Goal: Information Seeking & Learning: Check status

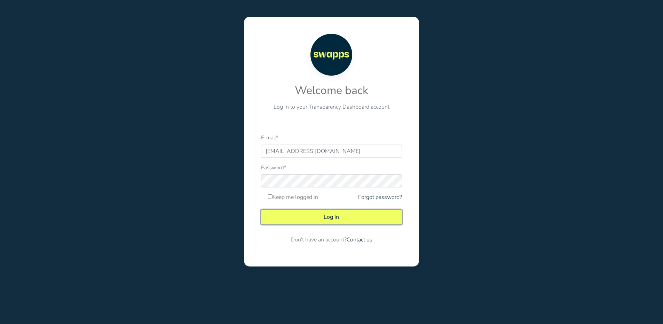
click at [323, 219] on button "Log In" at bounding box center [331, 217] width 141 height 15
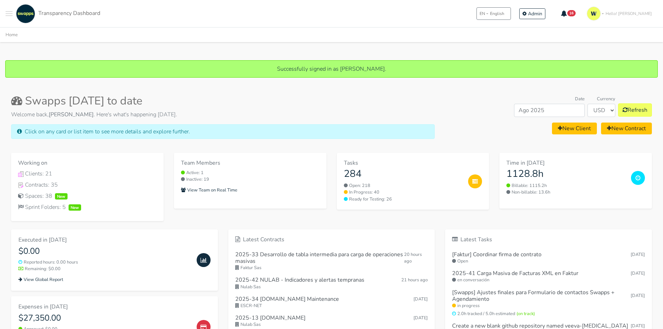
click at [14, 18] on link "Transparency Dashboard" at bounding box center [57, 13] width 86 height 19
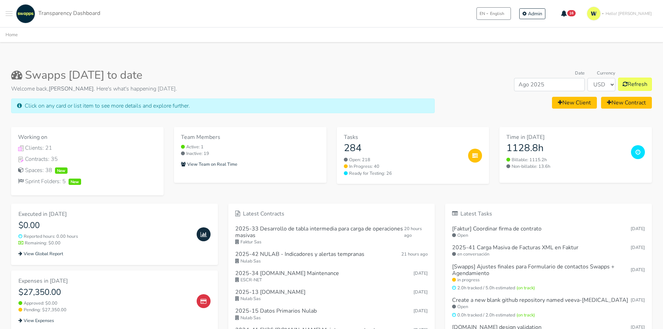
click at [7, 14] on span "Toggle navigation menu" at bounding box center [9, 13] width 7 height 1
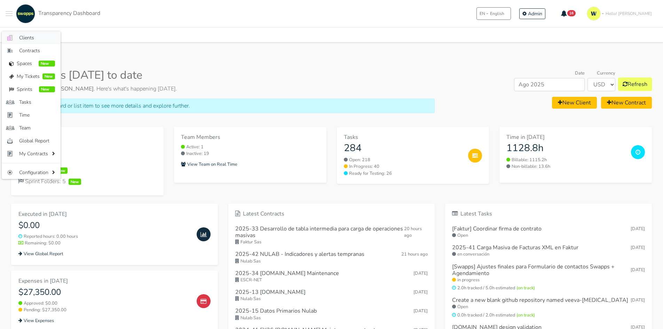
click at [17, 37] on link ".cls-1 { fill: #F15CFF; } .cls-2 { fill: #9a9a9a; } Clients" at bounding box center [31, 37] width 59 height 13
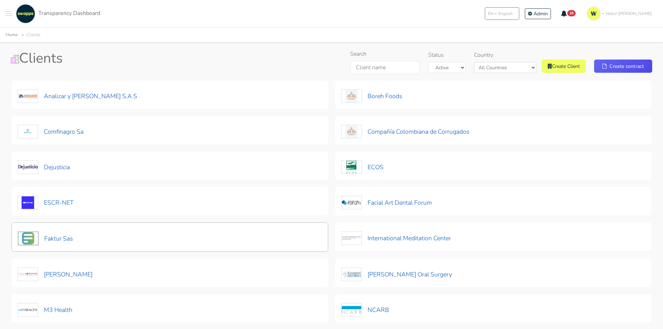
scroll to position [70, 0]
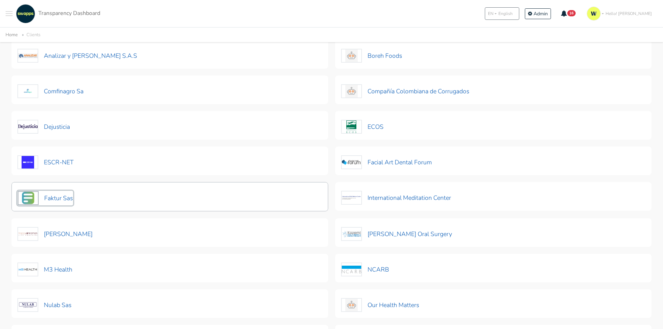
click at [54, 198] on button "Faktur Sas" at bounding box center [45, 198] width 56 height 15
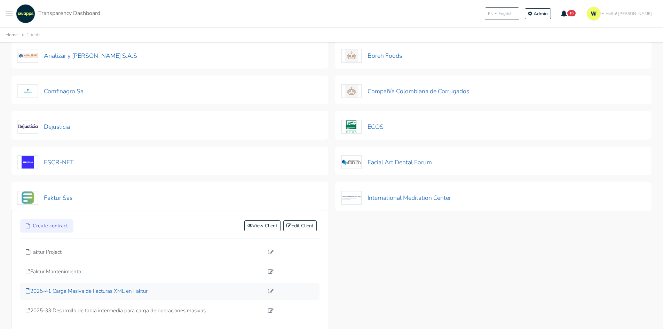
click at [56, 289] on p "2025-41 Carga Masiva de Facturas XML en Faktur" at bounding box center [145, 291] width 238 height 8
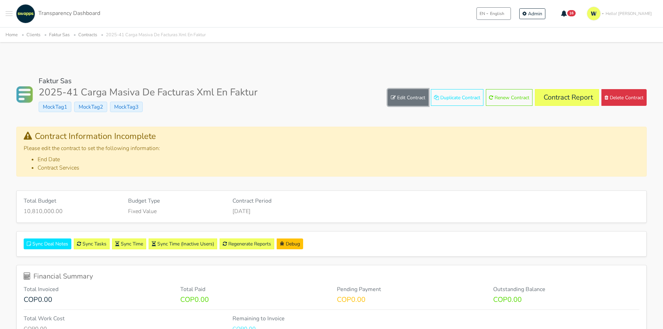
click at [404, 98] on link "Edit Contract" at bounding box center [408, 97] width 41 height 17
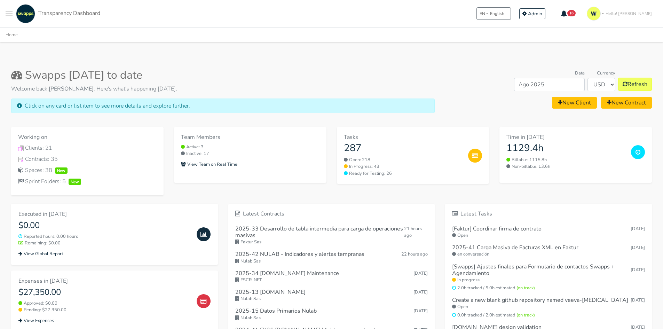
click at [10, 16] on button "Toggle navigation menu" at bounding box center [9, 13] width 7 height 19
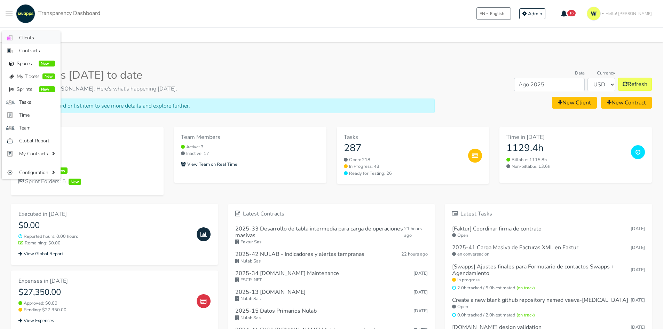
click at [20, 38] on span "Clients" at bounding box center [37, 37] width 36 height 7
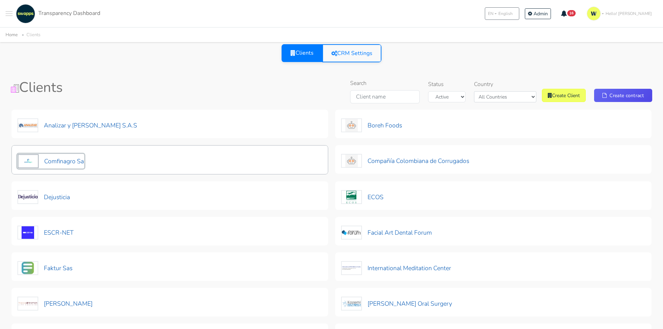
click at [53, 158] on button "Comfinagro Sa" at bounding box center [50, 161] width 67 height 15
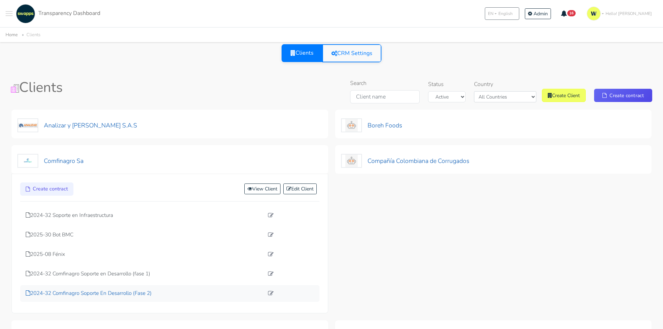
click at [111, 297] on p "2024-32 Comfinagro Soporte En Desarrollo (Fase 2)" at bounding box center [145, 293] width 238 height 8
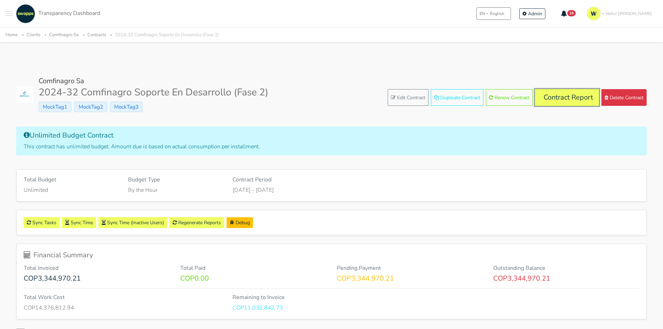
click at [559, 94] on link "Contract Report" at bounding box center [567, 97] width 64 height 17
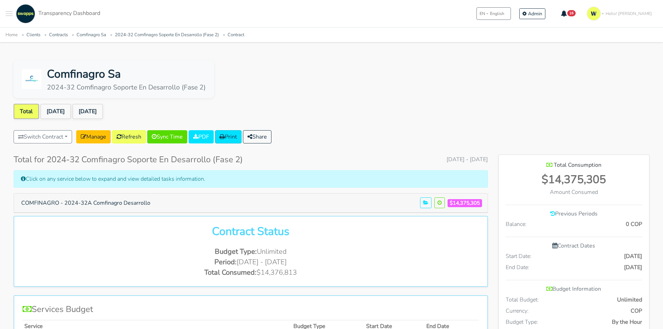
scroll to position [378, 151]
click at [101, 100] on div "Comfinagro Sa 2024-32 Comfinagro Soporte En Desarrollo (Fase 2) Total [DATE] [D…" at bounding box center [331, 299] width 653 height 479
click at [96, 109] on link "[DATE]" at bounding box center [87, 111] width 31 height 15
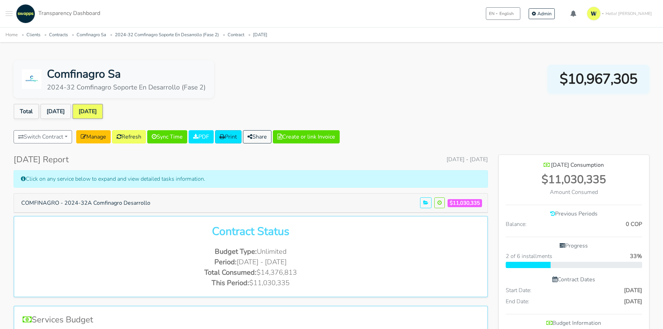
scroll to position [412, 151]
click at [133, 138] on link "Refresh" at bounding box center [129, 136] width 34 height 13
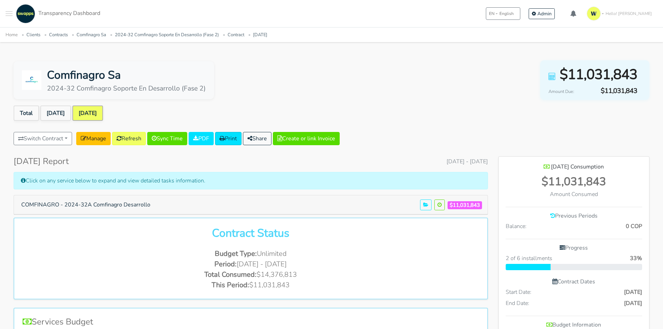
scroll to position [412, 151]
click at [87, 208] on button "COMFINAGRO - 2024-32A Comfinagro Desarrollo" at bounding box center [86, 204] width 138 height 13
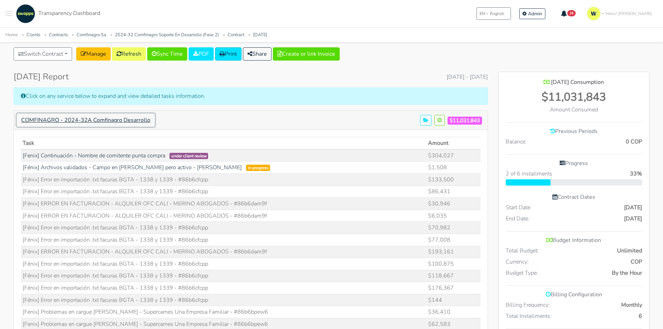
scroll to position [0, 0]
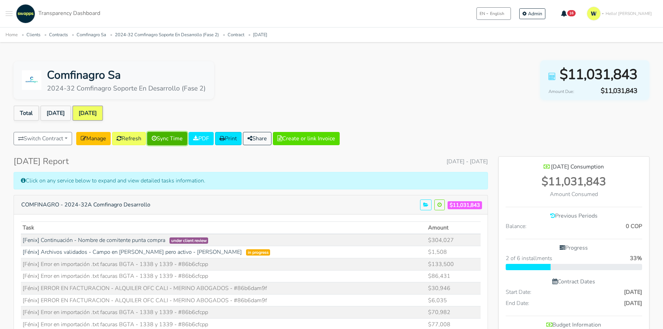
click at [176, 138] on link "Sync Time" at bounding box center [167, 138] width 40 height 13
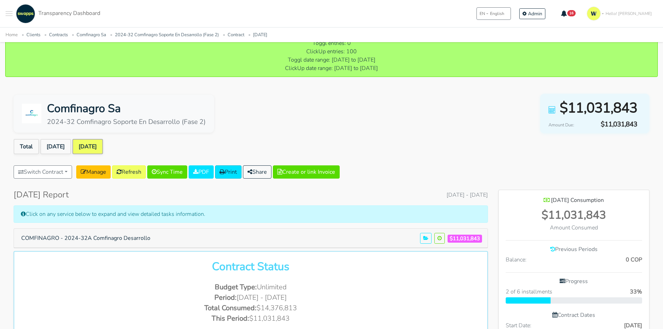
scroll to position [174, 0]
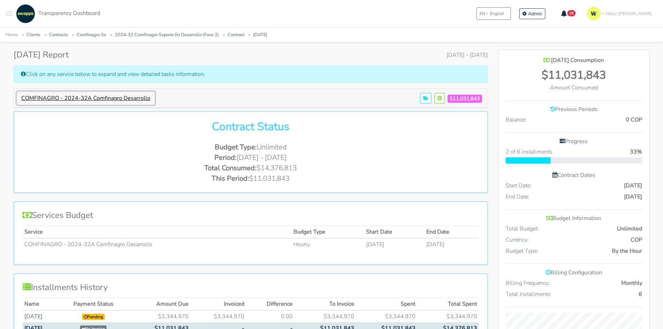
click at [107, 100] on button "COMFINAGRO - 2024-32A Comfinagro Desarrollo" at bounding box center [86, 98] width 138 height 13
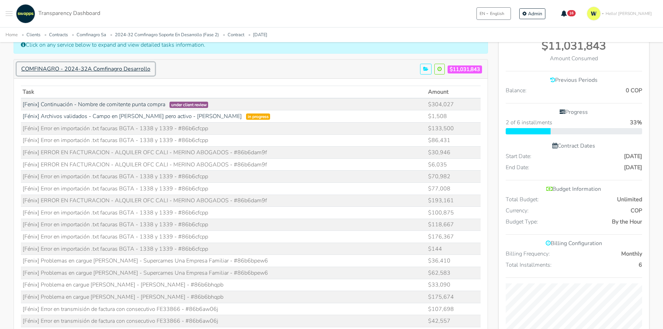
scroll to position [139, 0]
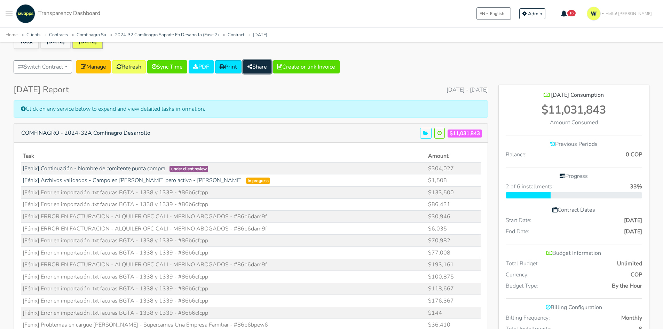
click at [272, 69] on button "Share" at bounding box center [257, 66] width 29 height 13
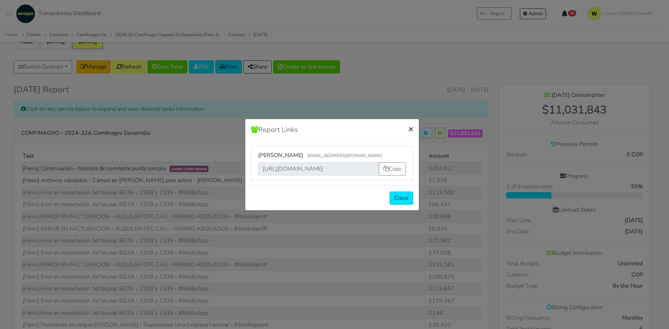
click at [408, 127] on span "×" at bounding box center [410, 128] width 5 height 11
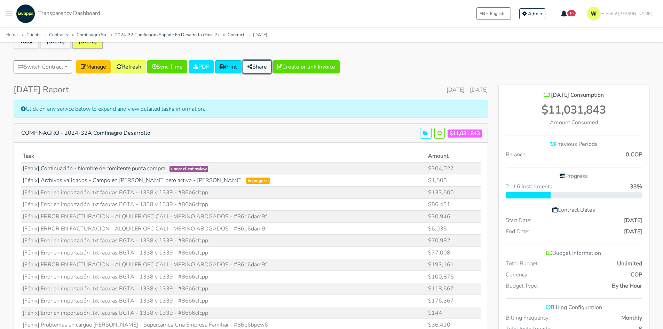
scroll to position [346673, 348118]
click at [11, 13] on span "Toggle navigation menu" at bounding box center [9, 13] width 7 height 1
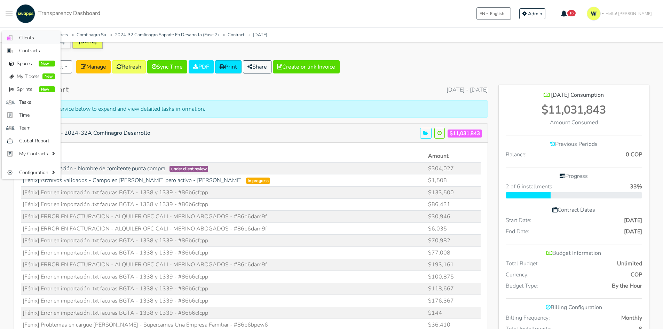
click at [21, 41] on span "Clients" at bounding box center [37, 37] width 36 height 7
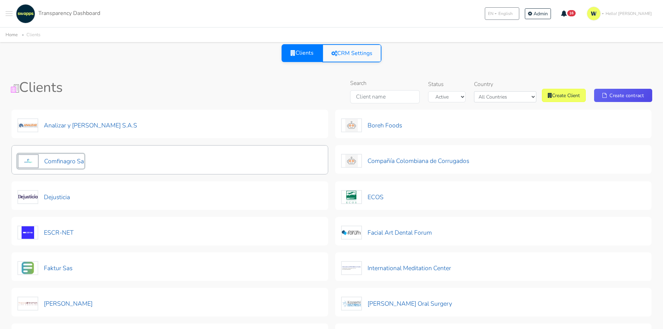
click at [63, 157] on button "Comfinagro Sa" at bounding box center [50, 161] width 67 height 15
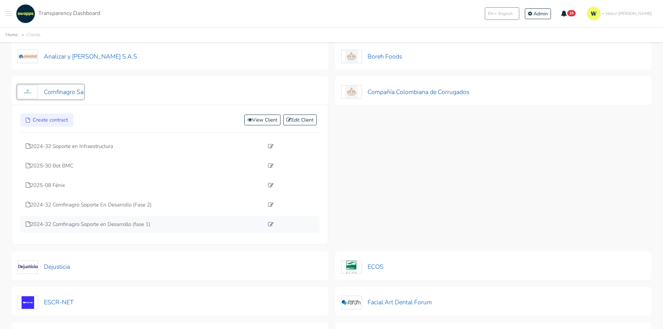
scroll to position [70, 0]
click at [153, 203] on p "2024-32 Comfinagro Soporte En Desarrollo (Fase 2)" at bounding box center [145, 204] width 238 height 8
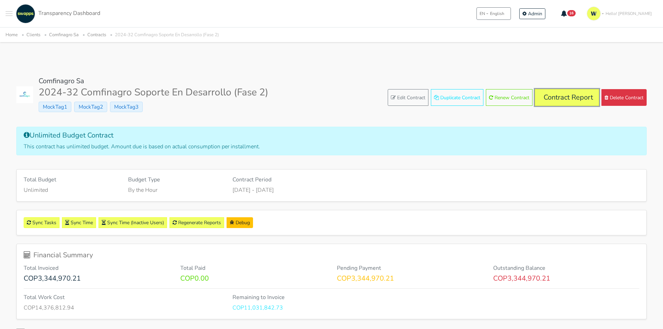
click at [572, 94] on link "Contract Report" at bounding box center [567, 97] width 64 height 17
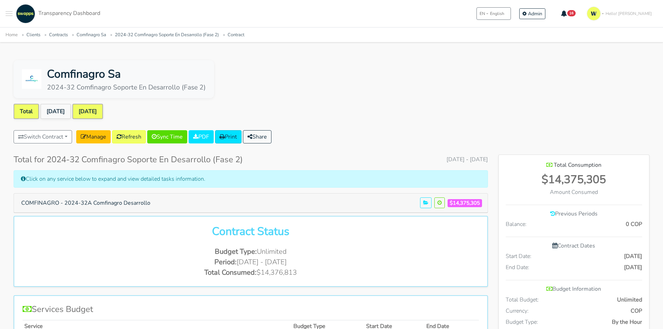
click at [81, 107] on link "[DATE]" at bounding box center [87, 111] width 31 height 15
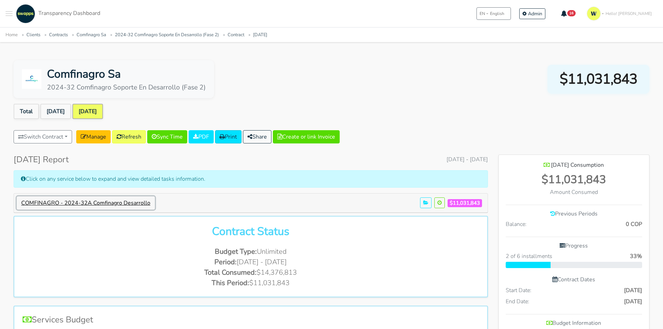
click at [94, 202] on button "COMFINAGRO - 2024-32A Comfinagro Desarrollo" at bounding box center [86, 202] width 138 height 13
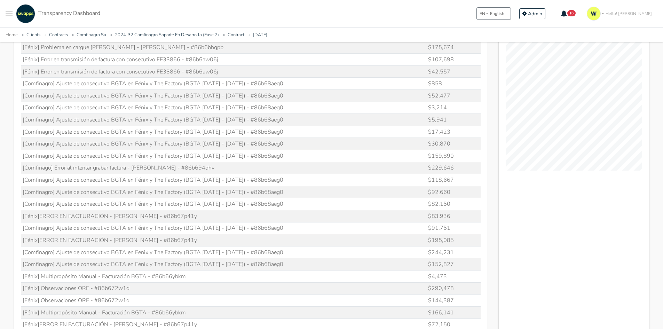
scroll to position [383, 0]
click at [265, 151] on td "[Comfinagro] Ajuste de consecutivo BGTA en Fénix y The Factory (BGTA 1314 - 133…" at bounding box center [224, 156] width 406 height 12
click at [259, 134] on td "[Comfinagro] Ajuste de consecutivo BGTA en Fénix y The Factory (BGTA 1314 - 133…" at bounding box center [224, 132] width 406 height 12
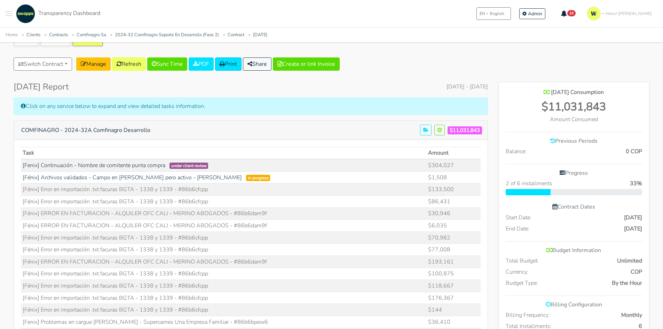
scroll to position [70, 0]
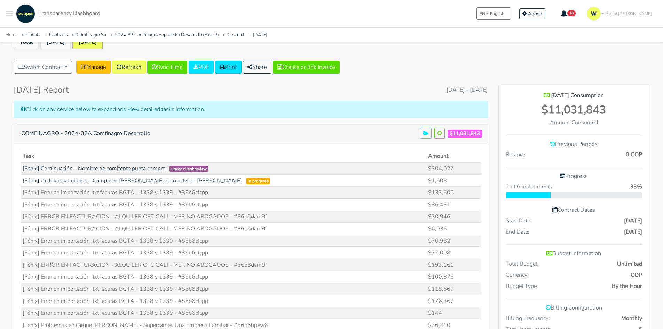
click at [158, 194] on td "[Fénix] Error en importación .txt facuras BGTA - 1338 y 1339 - #86b6cfcpp" at bounding box center [224, 193] width 406 height 12
click at [123, 218] on td "[Fénix] ERROR EN FACTURACION - ALQUILER OFC CALI - MERINO ABOGADOS - #86b6dam9f" at bounding box center [224, 217] width 406 height 12
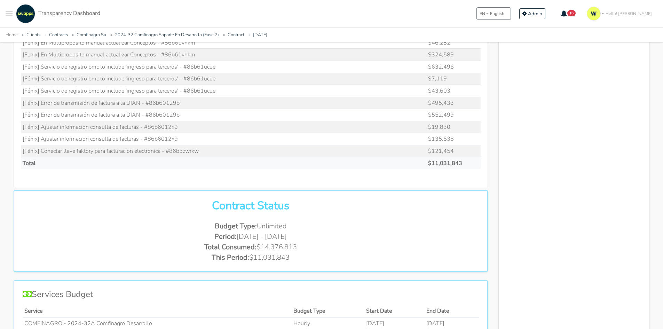
scroll to position [1254, 0]
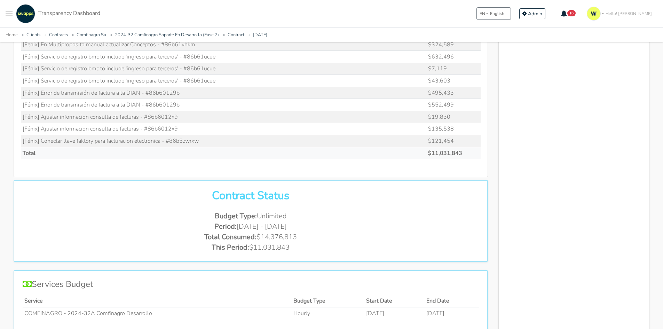
click at [124, 110] on td "[Fénix] Error de transmisión de factura a la DIAN - #86b60129b" at bounding box center [224, 105] width 406 height 12
click at [90, 102] on td "[Fénix] Error de transmisión de factura a la DIAN - #86b60129b" at bounding box center [224, 105] width 406 height 12
click at [84, 105] on td "[Fénix] Error de transmisión de factura a la DIAN - #86b60129b" at bounding box center [224, 105] width 406 height 12
click at [91, 98] on td "[Fénix] Error de transmisión de factura a la DIAN - #86b60129b" at bounding box center [224, 93] width 406 height 12
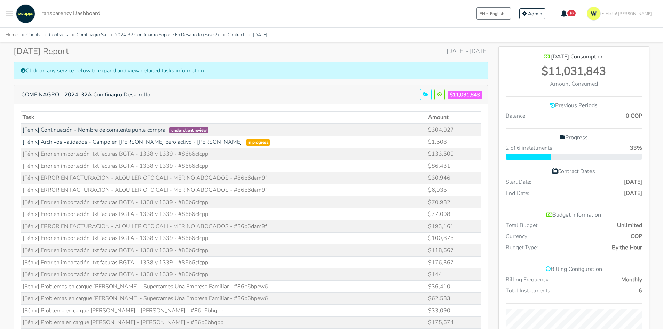
scroll to position [0, 0]
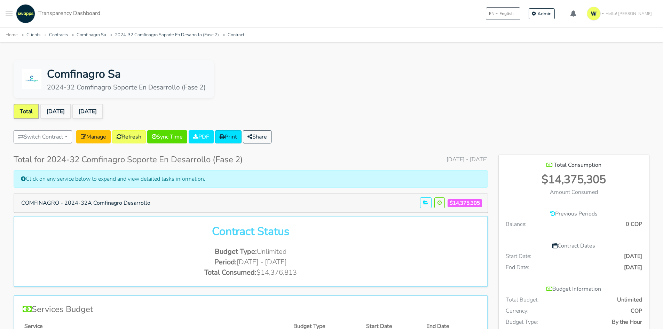
scroll to position [378, 151]
click at [96, 133] on link "Manage" at bounding box center [93, 136] width 34 height 13
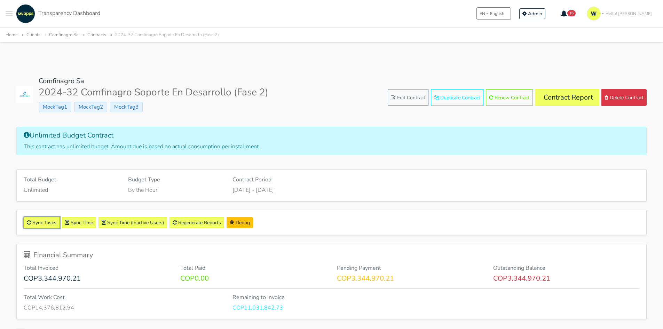
click at [41, 222] on link "Sync Tasks" at bounding box center [42, 222] width 36 height 11
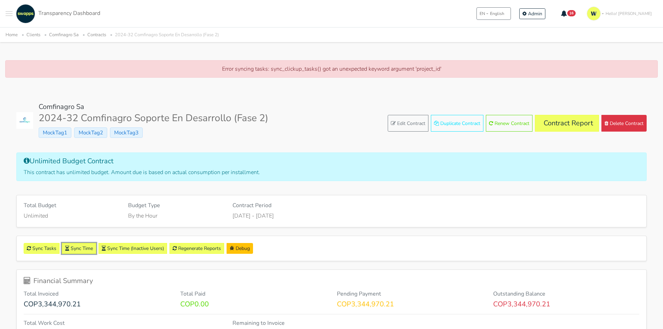
click at [84, 247] on link "Sync Time" at bounding box center [79, 248] width 34 height 11
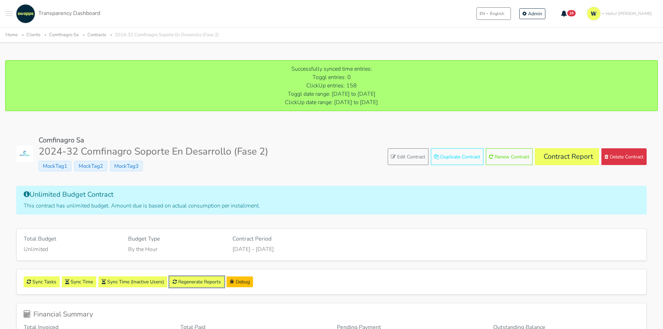
click at [200, 280] on link "Regenerate Reports" at bounding box center [197, 282] width 55 height 11
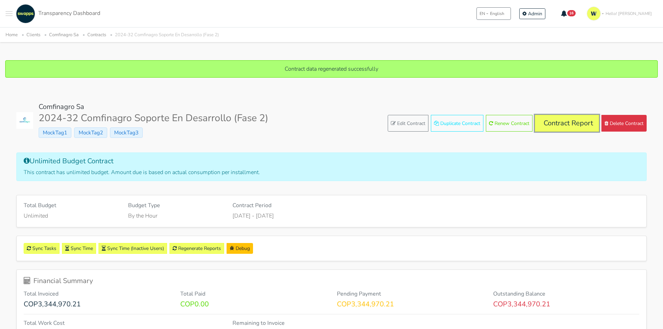
click at [556, 123] on link "Contract Report" at bounding box center [567, 123] width 64 height 17
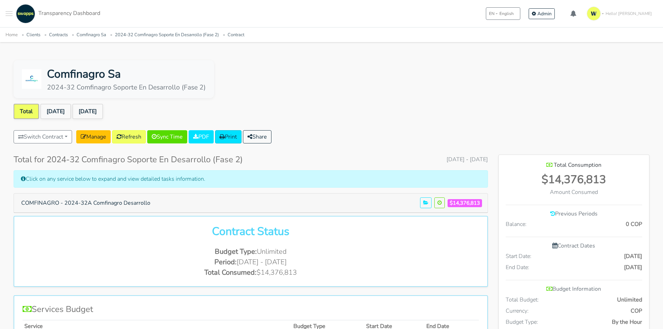
scroll to position [378, 151]
click at [91, 110] on link "[DATE]" at bounding box center [87, 111] width 31 height 15
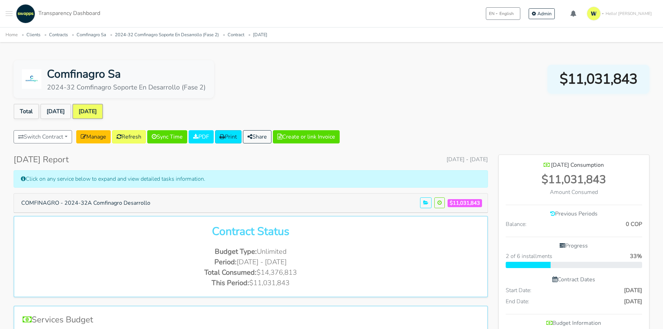
scroll to position [412, 151]
click at [124, 203] on button "COMFINAGRO - 2024-32A Comfinagro Desarrollo" at bounding box center [86, 202] width 138 height 13
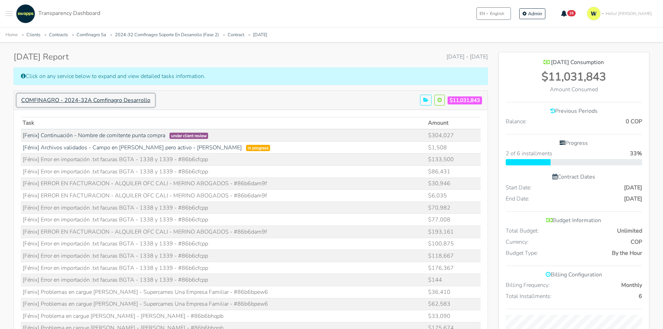
scroll to position [174, 0]
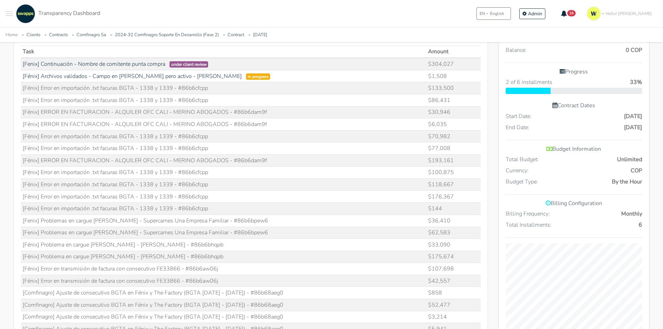
click at [199, 219] on td "[Fenix] Problemas en cargue Vicente Amador - Supercarnes Una Empresa Familiar -…" at bounding box center [224, 221] width 406 height 12
click at [189, 220] on td "[Fenix] Problemas en cargue Vicente Amador - Supercarnes Una Empresa Familiar -…" at bounding box center [224, 221] width 406 height 12
drag, startPoint x: 166, startPoint y: 219, endPoint x: 269, endPoint y: 221, distance: 102.8
click at [269, 221] on td "[Fenix] Problemas en cargue Vicente Amador - Supercarnes Una Empresa Familiar -…" at bounding box center [224, 221] width 406 height 12
click at [261, 233] on td "[Fenix] Problemas en cargue Vicente Amador - Supercarnes Una Empresa Familiar -…" at bounding box center [224, 233] width 406 height 12
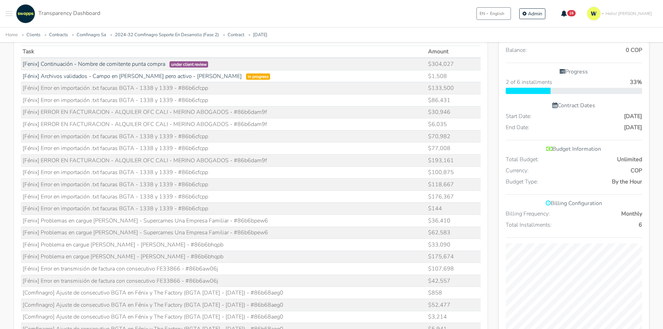
drag, startPoint x: 271, startPoint y: 234, endPoint x: 137, endPoint y: 257, distance: 136.7
click at [146, 261] on td "[Fénix] Problema en cargue Vicente Amador - Humberto Madroñero - #86b6bhqpb" at bounding box center [224, 257] width 406 height 12
click at [188, 154] on td "[Fénix] Error en importación .txt facuras BGTA - 1338 y 1339 - #86b6cfcpp" at bounding box center [224, 148] width 406 height 12
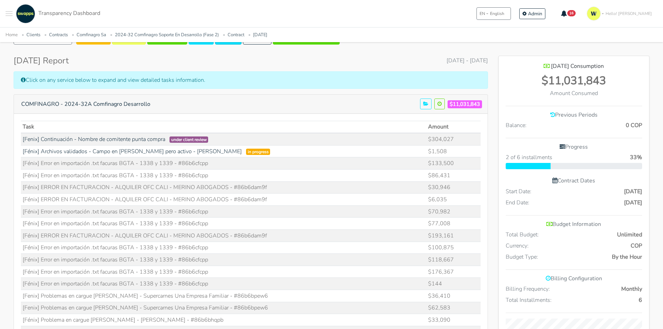
scroll to position [0, 0]
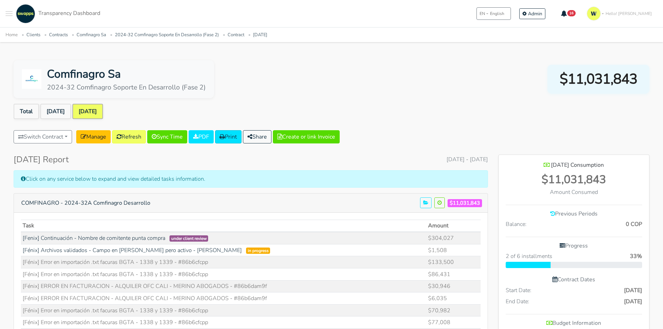
click at [109, 261] on td "[Fénix] Error en importación .txt facuras BGTA - 1338 y 1339 - #86b6cfcpp" at bounding box center [224, 262] width 406 height 12
click at [496, 91] on div "Comfinagro Sa 2024-32 Comfinagro Soporte En Desarrollo (Fase 2) $11,031,843" at bounding box center [332, 79] width 636 height 38
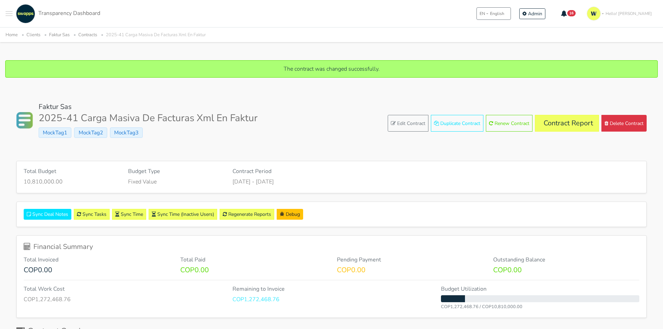
click at [562, 115] on div "Faktur Sas 2025-41 Carga Masiva De Facturas Xml En Faktur MockTag1 MockTag2 Moc…" at bounding box center [331, 123] width 631 height 41
click at [562, 119] on link "Contract Report" at bounding box center [567, 123] width 64 height 17
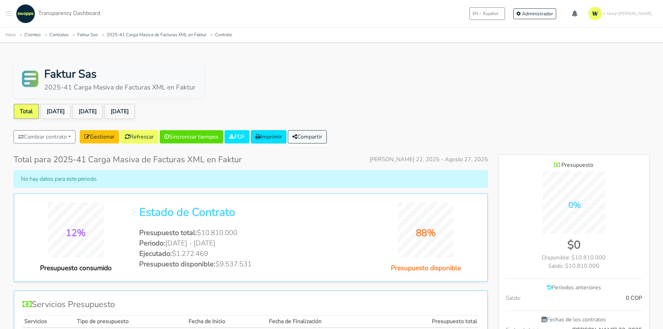
scroll to position [452, 151]
click at [109, 139] on link "Gestionar" at bounding box center [99, 136] width 39 height 13
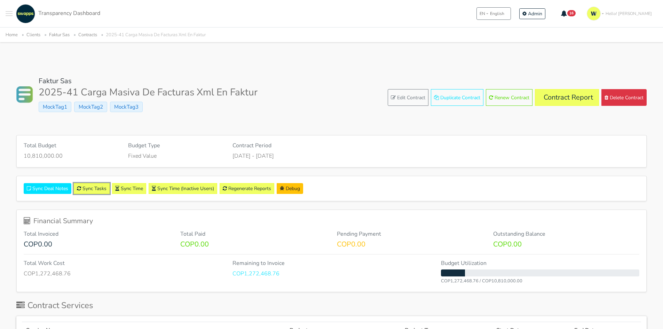
click at [94, 187] on link "Sync Tasks" at bounding box center [92, 188] width 36 height 11
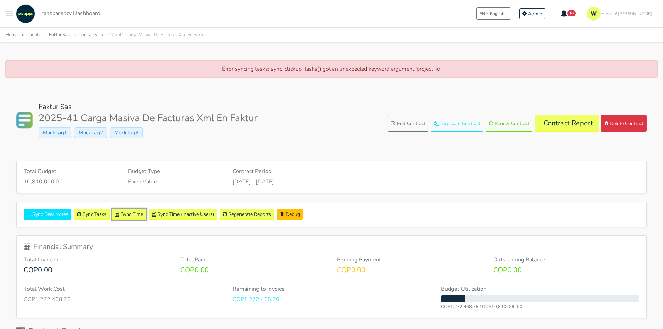
click at [132, 211] on link "Sync Time" at bounding box center [129, 214] width 34 height 11
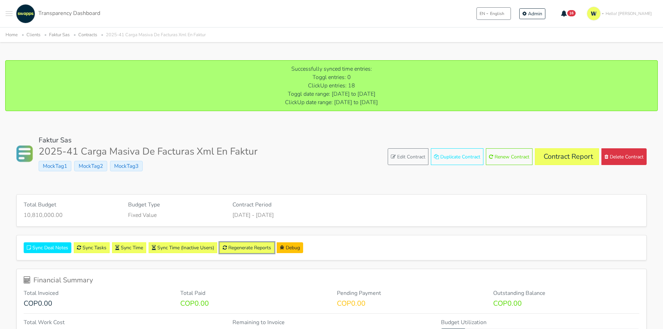
click at [248, 248] on link "Regenerate Reports" at bounding box center [247, 247] width 55 height 11
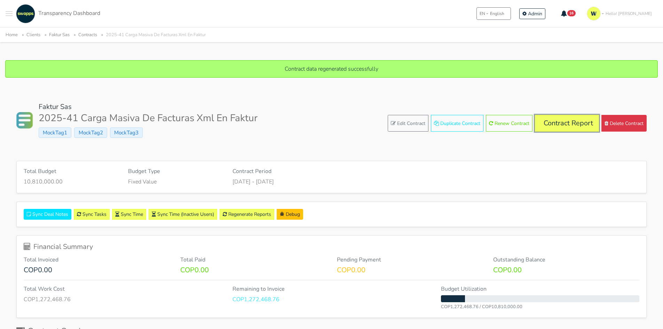
click at [565, 127] on link "Contract Report" at bounding box center [567, 123] width 64 height 17
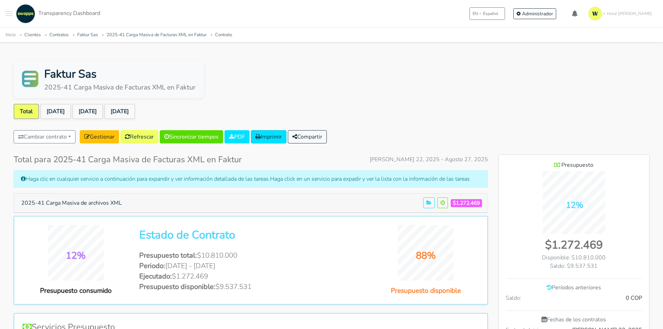
scroll to position [452, 151]
click at [98, 106] on link "[DATE]" at bounding box center [87, 111] width 31 height 15
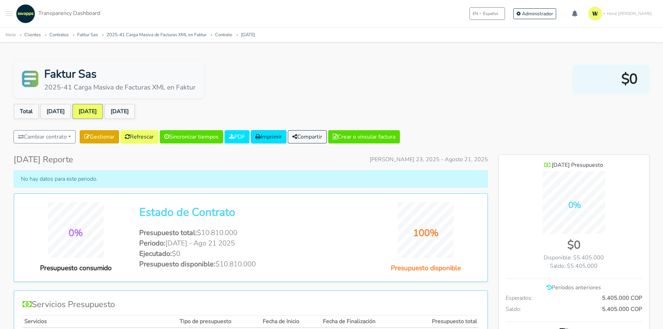
scroll to position [497, 151]
click at [134, 114] on link "[DATE]" at bounding box center [119, 111] width 31 height 15
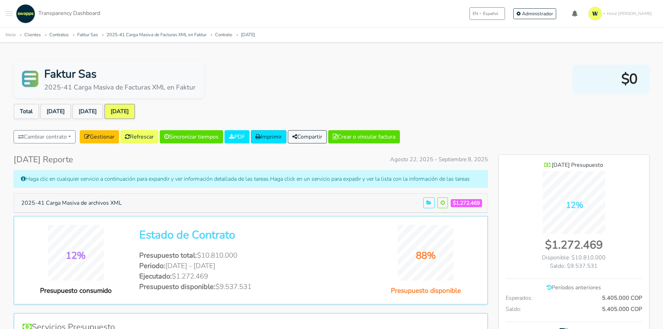
scroll to position [497, 151]
click at [96, 109] on link "[DATE]" at bounding box center [87, 111] width 31 height 15
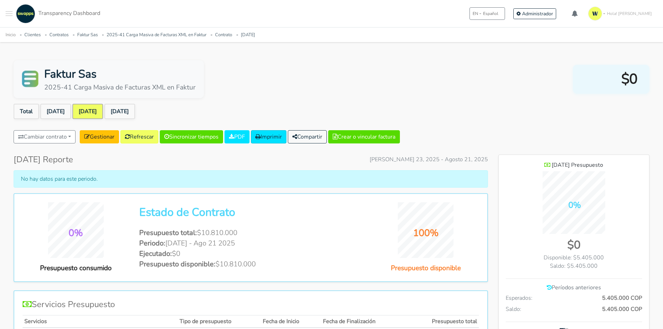
scroll to position [497, 151]
click at [53, 110] on link "[DATE]" at bounding box center [55, 111] width 31 height 15
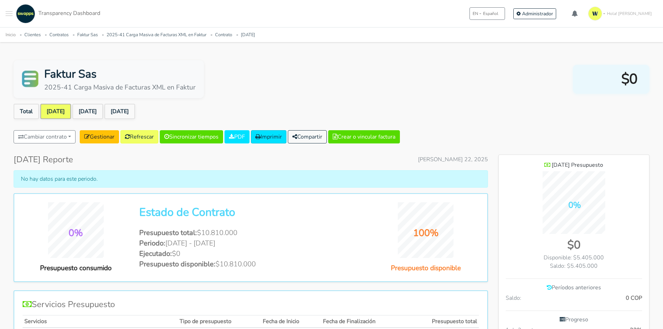
scroll to position [485, 151]
click at [130, 111] on link "[DATE]" at bounding box center [119, 111] width 31 height 15
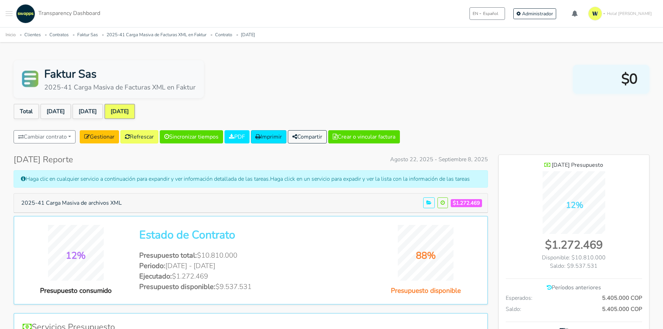
scroll to position [497, 151]
click at [49, 112] on link "[DATE]" at bounding box center [55, 111] width 31 height 15
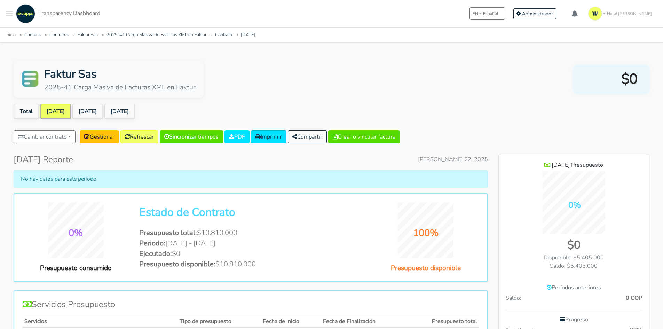
scroll to position [485, 151]
click at [87, 112] on link "[DATE]" at bounding box center [87, 111] width 31 height 15
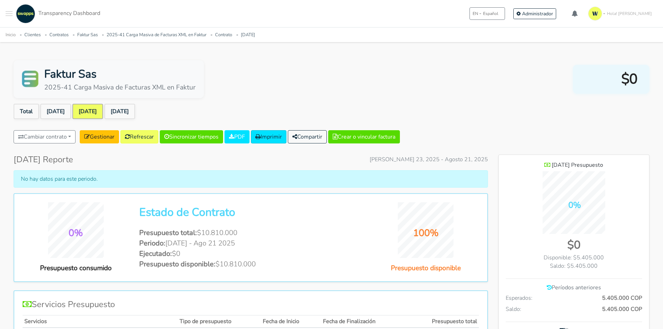
scroll to position [497, 151]
click at [130, 111] on link "[DATE]" at bounding box center [119, 111] width 31 height 15
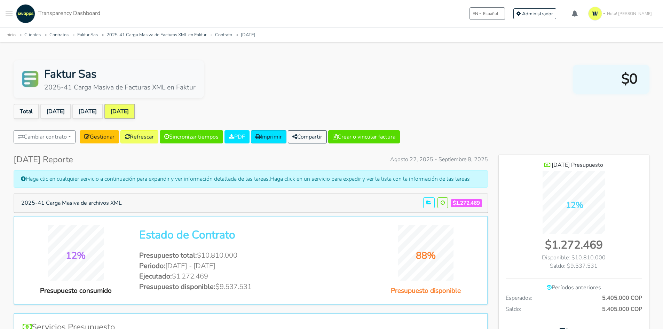
scroll to position [497, 151]
click at [85, 201] on button "2025-41 Carga Masiva de archivos XML" at bounding box center [72, 202] width 110 height 13
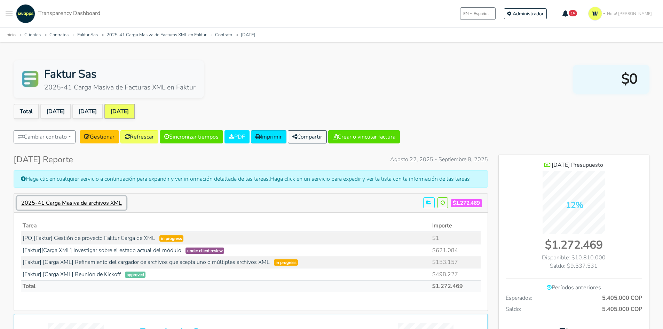
scroll to position [506, 151]
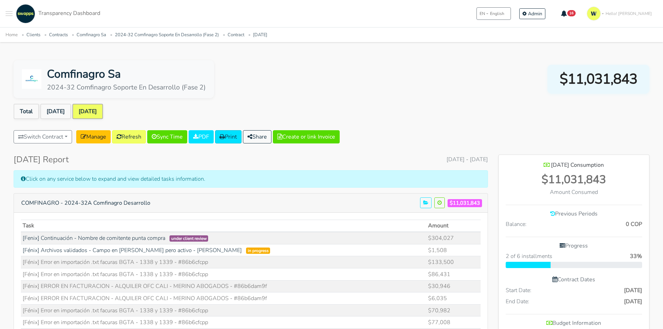
scroll to position [1595, 151]
click at [9, 13] on button "Toggle navigation menu" at bounding box center [9, 13] width 7 height 19
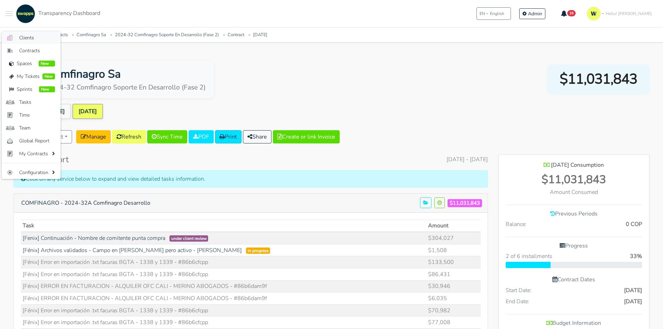
click at [29, 35] on span "Clients" at bounding box center [37, 37] width 36 height 7
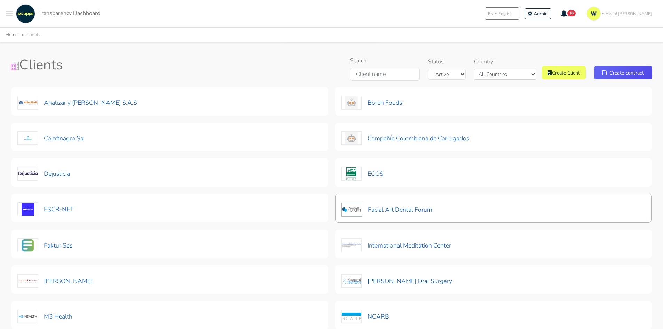
scroll to position [35, 0]
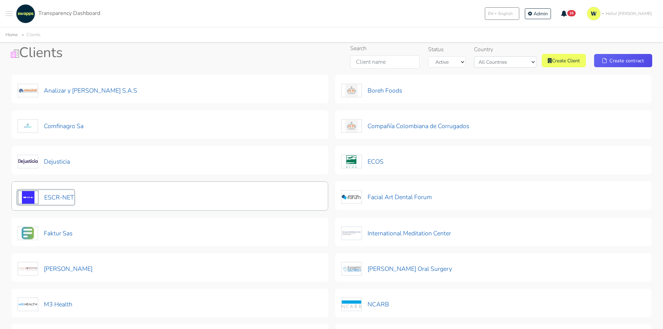
click at [58, 197] on button "ESCR-NET" at bounding box center [45, 197] width 57 height 15
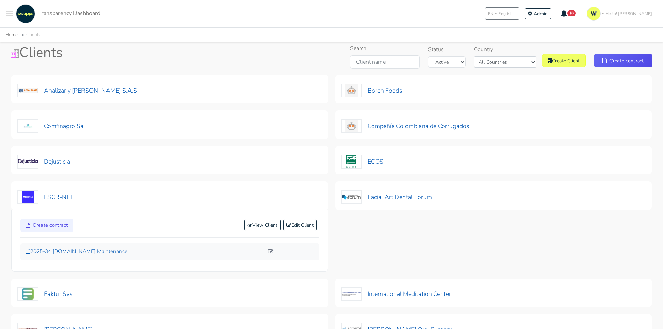
click at [77, 253] on p "2025-34 [DOMAIN_NAME] Maintenance" at bounding box center [145, 252] width 238 height 8
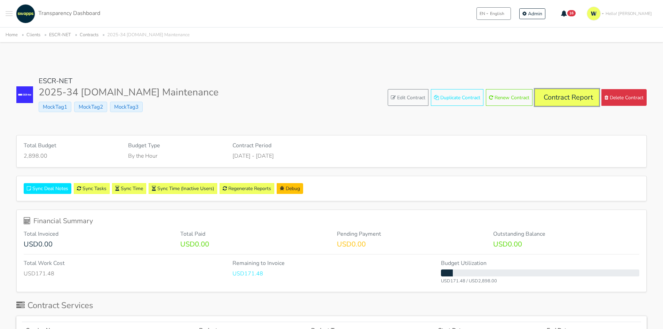
click at [556, 96] on link "Contract Report" at bounding box center [567, 97] width 64 height 17
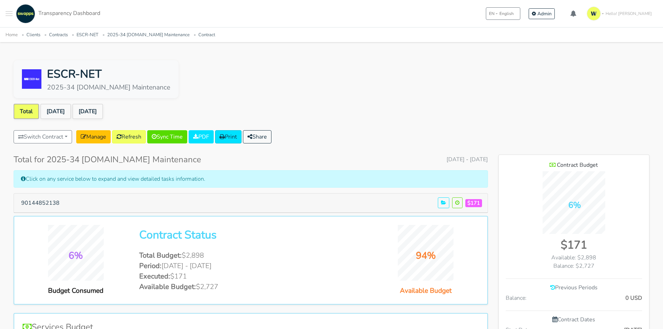
scroll to position [452, 151]
click at [56, 108] on link "[DATE]" at bounding box center [55, 111] width 31 height 15
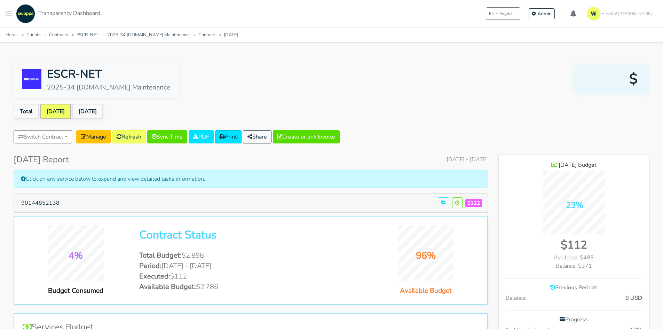
scroll to position [485, 151]
click at [47, 203] on button "90144852138" at bounding box center [40, 202] width 47 height 13
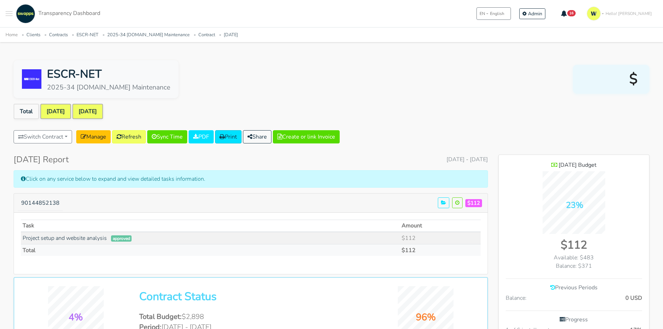
click at [99, 110] on link "[DATE]" at bounding box center [87, 111] width 31 height 15
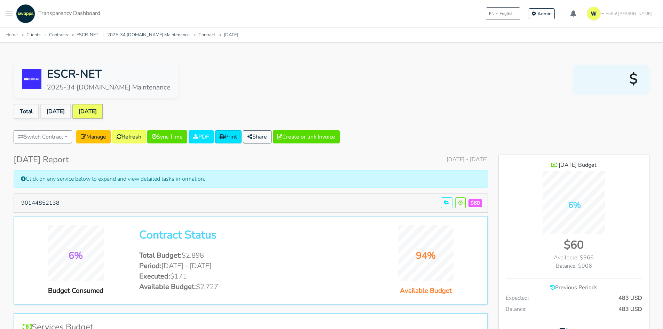
scroll to position [497, 151]
click at [46, 199] on button "90144852138" at bounding box center [40, 202] width 47 height 13
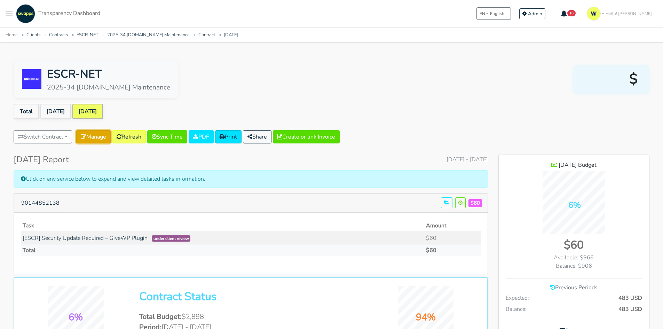
click at [86, 137] on icon at bounding box center [84, 137] width 6 height 6
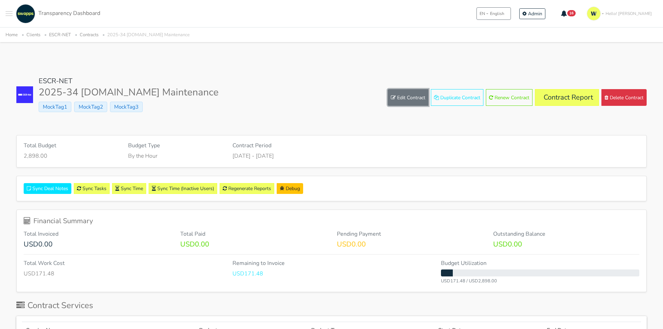
click at [402, 92] on link "Edit Contract" at bounding box center [408, 97] width 41 height 17
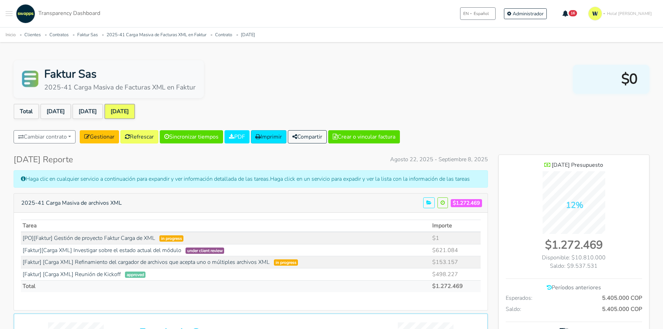
scroll to position [506, 151]
click at [9, 17] on button "Toggle navigation menu" at bounding box center [9, 13] width 7 height 19
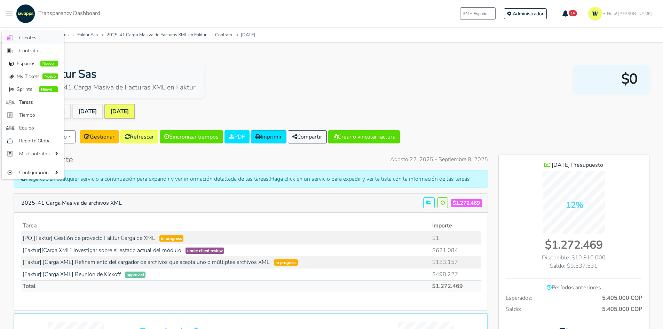
click at [21, 44] on link ".cls-1 { fill: #F15CFF; } .cls-2 { fill: #9a9a9a; } Clientes" at bounding box center [33, 37] width 62 height 13
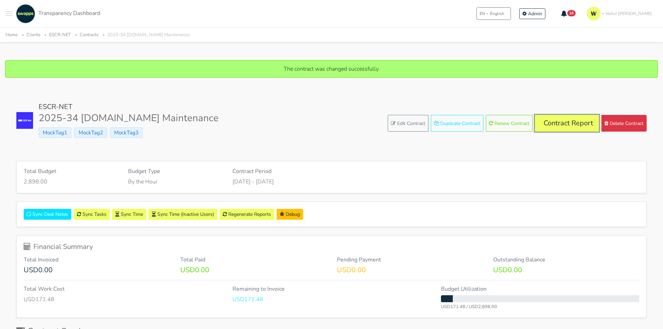
click at [546, 122] on link "Contract Report" at bounding box center [567, 123] width 64 height 17
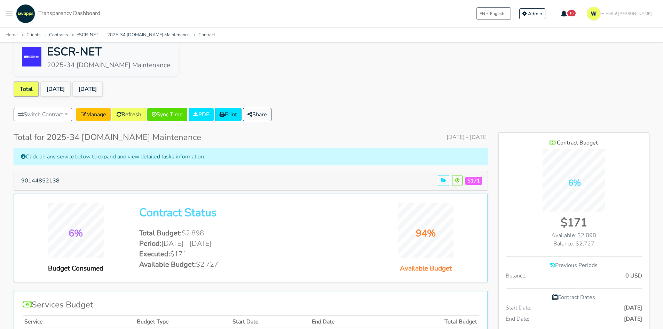
scroll to position [35, 0]
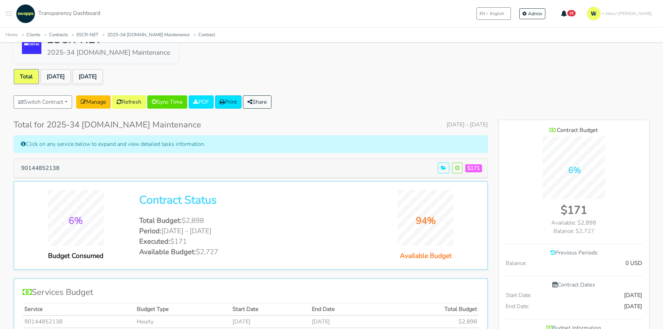
click at [62, 68] on div "ESCR-NET 2025-34 escr-net.org Maintenance Total Jul 2025 Aug 2025 Switch Contra…" at bounding box center [331, 301] width 653 height 552
click at [62, 73] on link "[DATE]" at bounding box center [55, 76] width 31 height 15
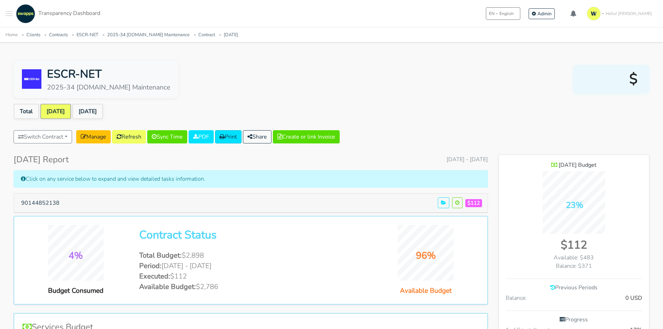
scroll to position [485, 151]
click at [92, 110] on link "[DATE]" at bounding box center [87, 111] width 31 height 15
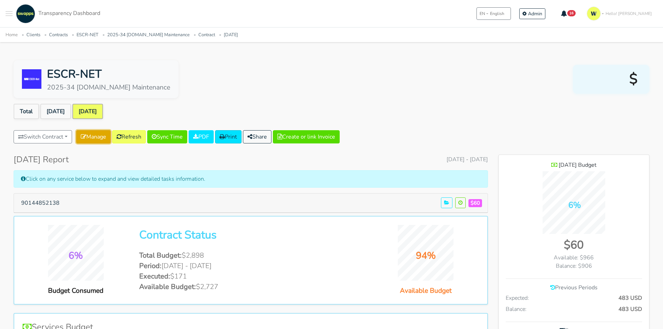
click at [97, 136] on link "Manage" at bounding box center [93, 136] width 34 height 13
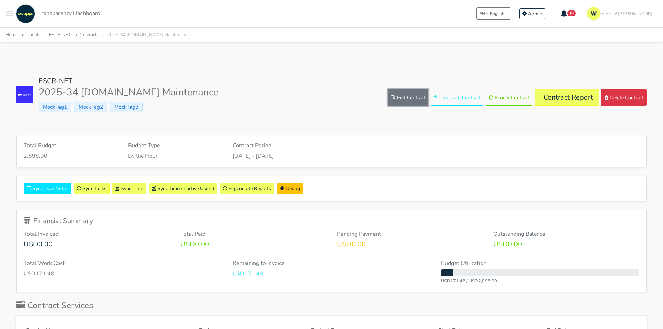
click at [411, 99] on link "Edit Contract" at bounding box center [408, 97] width 41 height 17
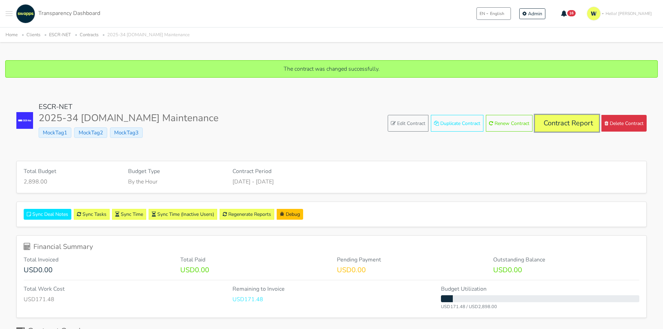
click at [565, 117] on link "Contract Report" at bounding box center [567, 123] width 64 height 17
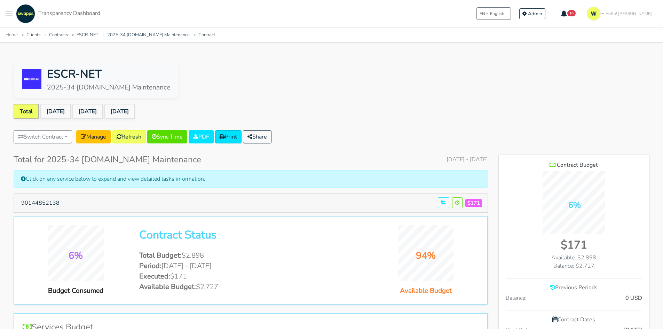
scroll to position [452, 151]
click at [94, 114] on link "[DATE]" at bounding box center [87, 111] width 31 height 15
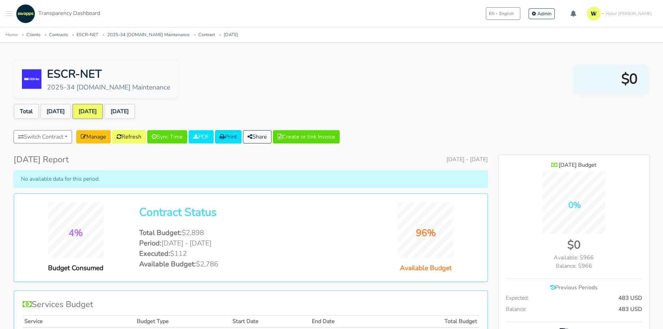
scroll to position [497, 151]
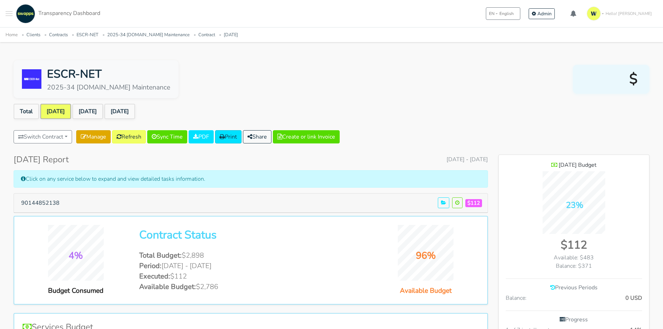
scroll to position [485, 151]
click at [131, 138] on link "Refresh" at bounding box center [129, 136] width 34 height 13
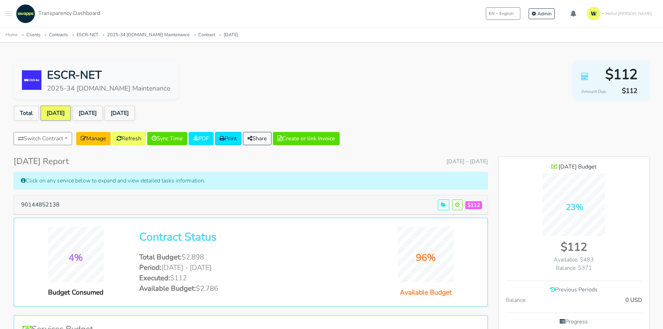
scroll to position [485, 151]
click at [121, 33] on link "2025-34 escr-net.org Maintenance" at bounding box center [148, 35] width 83 height 6
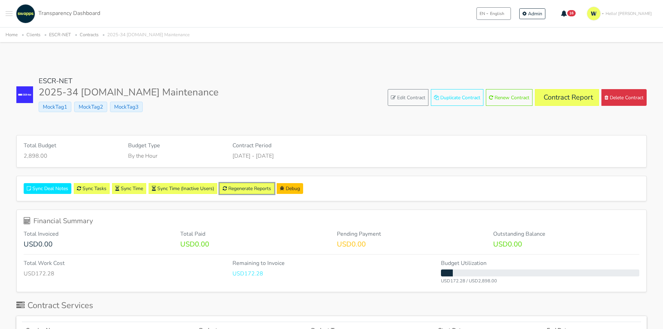
click at [236, 187] on link "Regenerate Reports" at bounding box center [247, 188] width 55 height 11
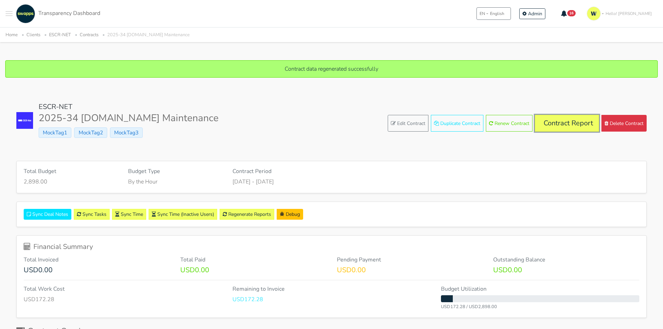
click at [568, 118] on link "Contract Report" at bounding box center [567, 123] width 64 height 17
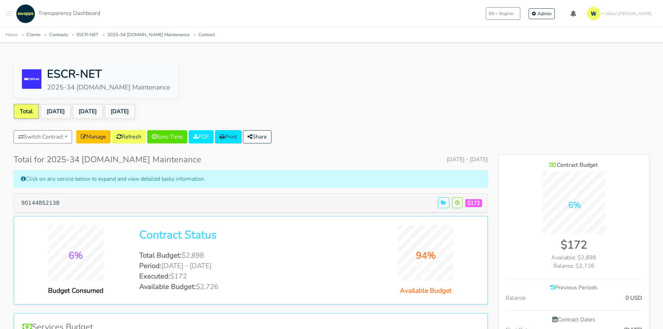
scroll to position [452, 151]
click at [101, 107] on link "[DATE]" at bounding box center [87, 111] width 31 height 15
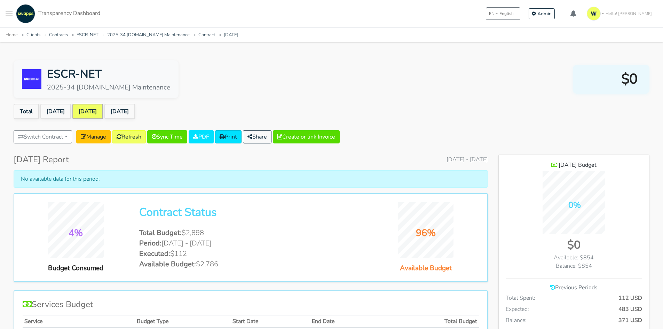
scroll to position [508, 151]
click at [135, 115] on link "[DATE]" at bounding box center [119, 111] width 31 height 15
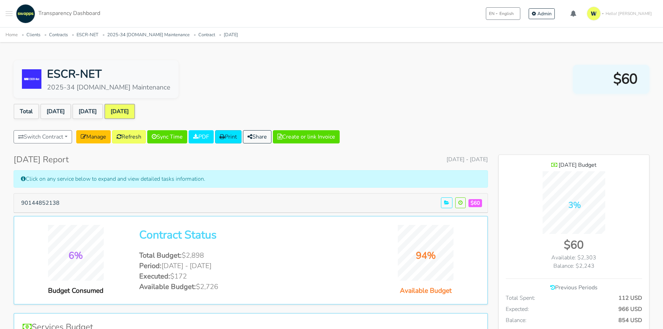
scroll to position [508, 151]
click at [25, 108] on link "Total" at bounding box center [26, 111] width 25 height 15
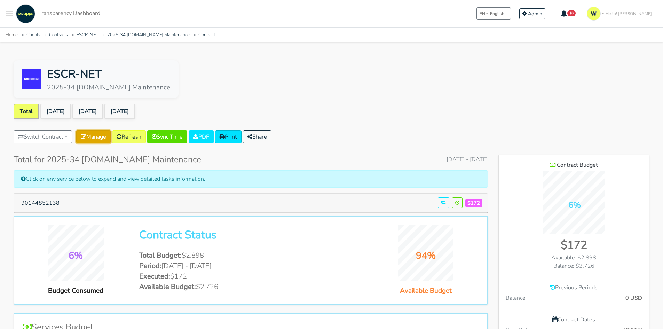
click at [100, 141] on link "Manage" at bounding box center [93, 136] width 34 height 13
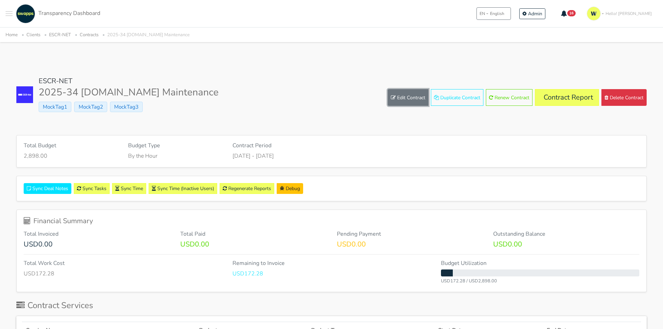
click at [408, 95] on link "Edit Contract" at bounding box center [408, 97] width 41 height 17
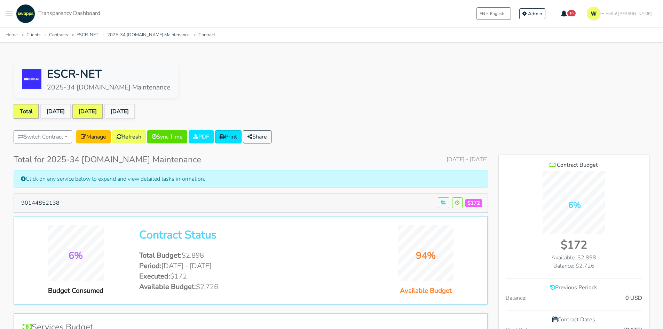
click at [95, 112] on link "[DATE]" at bounding box center [87, 111] width 31 height 15
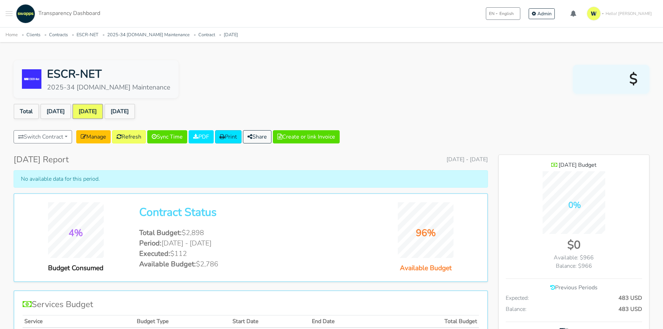
scroll to position [497, 151]
click at [101, 141] on link "Manage" at bounding box center [93, 136] width 34 height 13
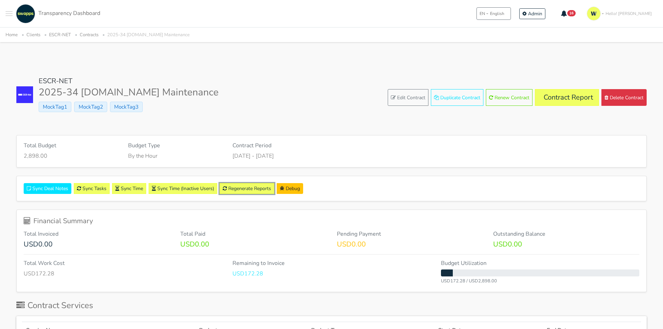
click at [238, 192] on link "Regenerate Reports" at bounding box center [247, 188] width 55 height 11
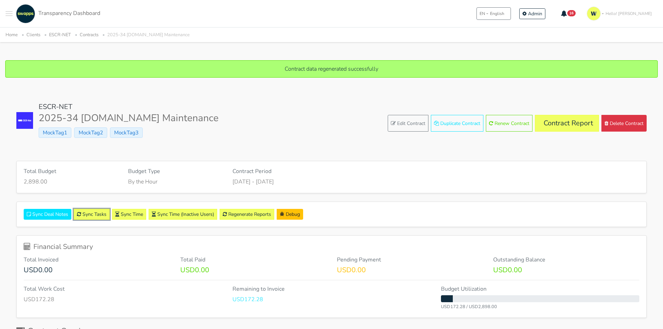
click at [96, 216] on link "Sync Tasks" at bounding box center [92, 214] width 36 height 11
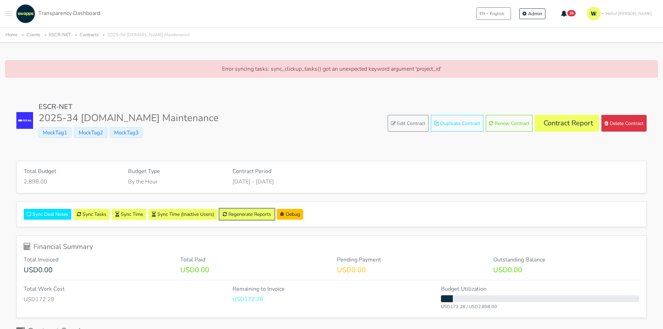
click at [252, 217] on link "Regenerate Reports" at bounding box center [247, 214] width 55 height 11
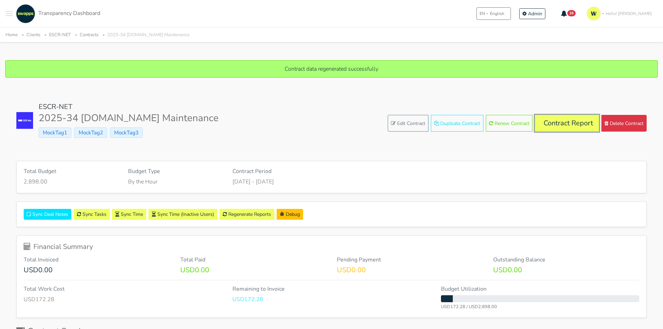
click at [573, 123] on link "Contract Report" at bounding box center [567, 123] width 64 height 17
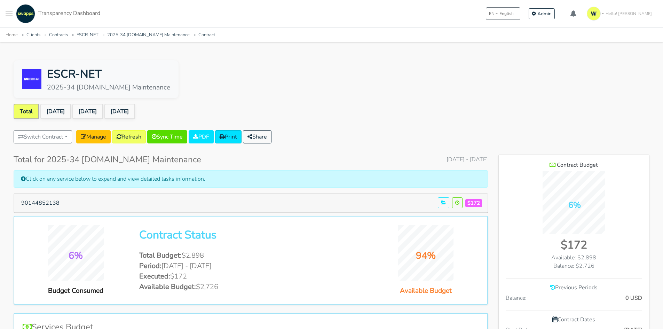
scroll to position [452, 151]
click at [102, 111] on link "[DATE]" at bounding box center [87, 111] width 31 height 15
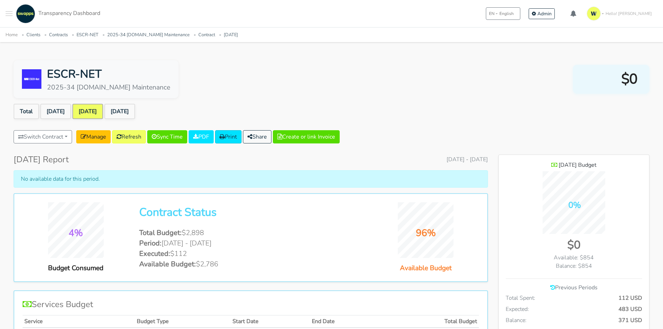
scroll to position [508, 151]
click at [134, 107] on link "[DATE]" at bounding box center [119, 111] width 31 height 15
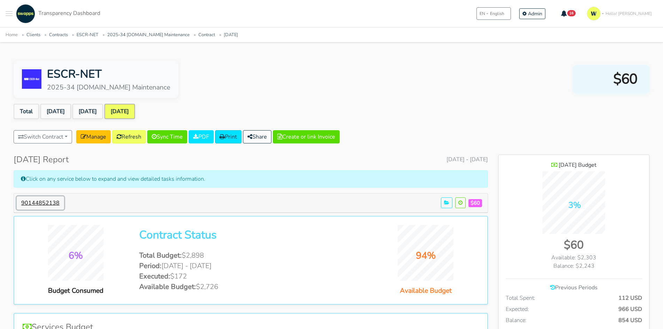
click at [41, 200] on button "90144852138" at bounding box center [40, 202] width 47 height 13
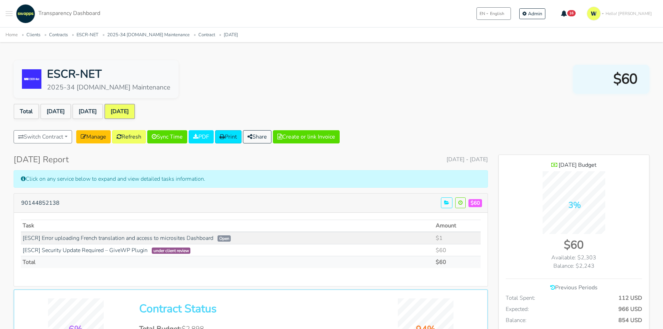
click at [231, 90] on div "ESCR-NET 2025-34 escr-net.org Maintenance $60" at bounding box center [332, 79] width 636 height 38
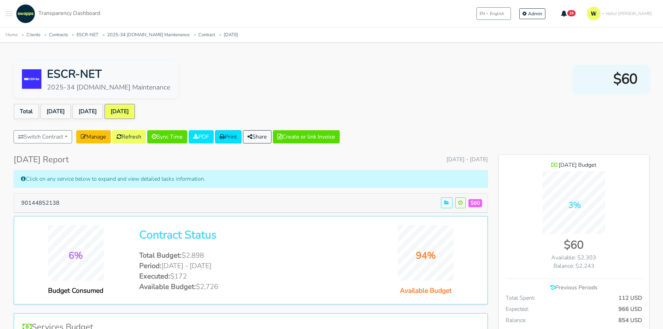
click at [8, 11] on span "Toggle navigation menu" at bounding box center [9, 11] width 7 height 1
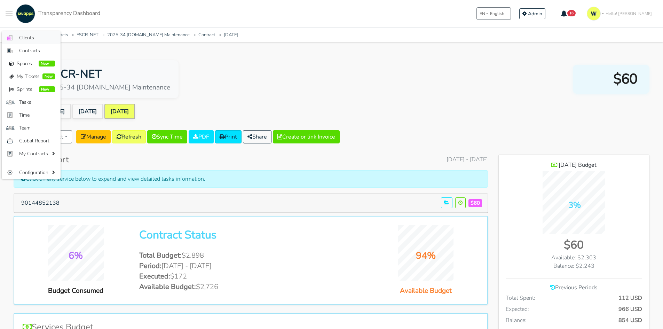
click at [25, 38] on span "Clients" at bounding box center [37, 37] width 36 height 7
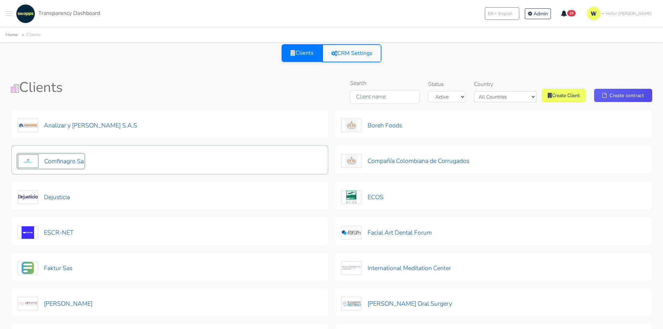
click at [70, 162] on button "Comfinagro Sa" at bounding box center [50, 161] width 67 height 15
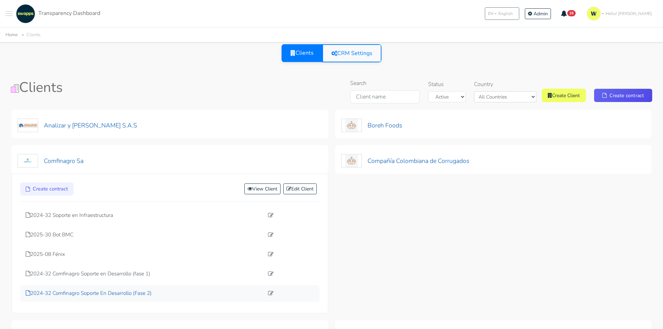
click at [110, 296] on p "2024-32 Comfinagro Soporte En Desarrollo (Fase 2)" at bounding box center [145, 293] width 238 height 8
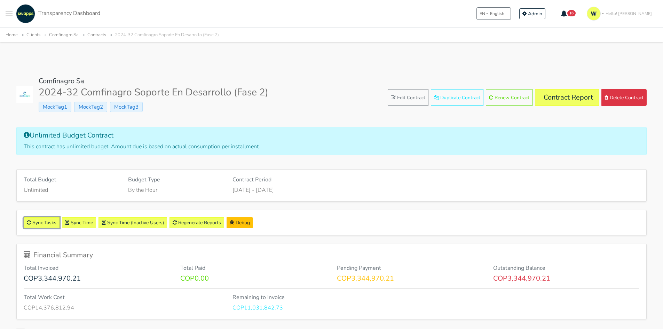
click at [43, 220] on link "Sync Tasks" at bounding box center [42, 222] width 36 height 11
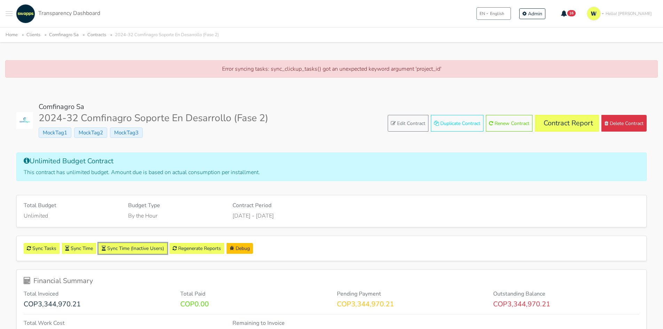
click at [133, 251] on button "Sync Time (Inactive Users)" at bounding box center [133, 248] width 69 height 11
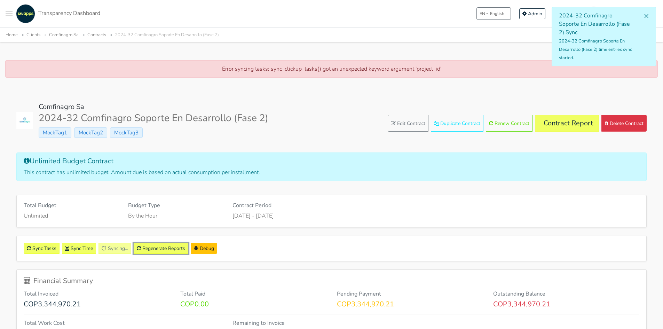
click at [163, 247] on link "Regenerate Reports" at bounding box center [161, 248] width 55 height 11
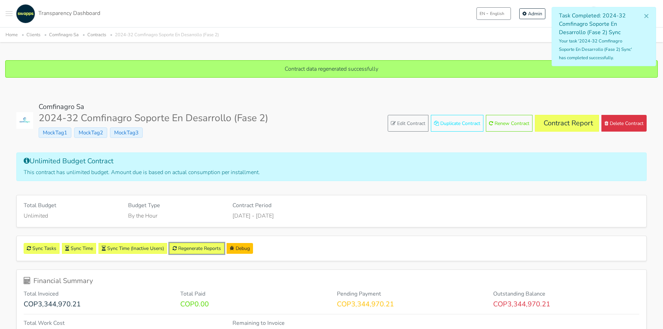
click at [198, 246] on link "Regenerate Reports" at bounding box center [197, 248] width 55 height 11
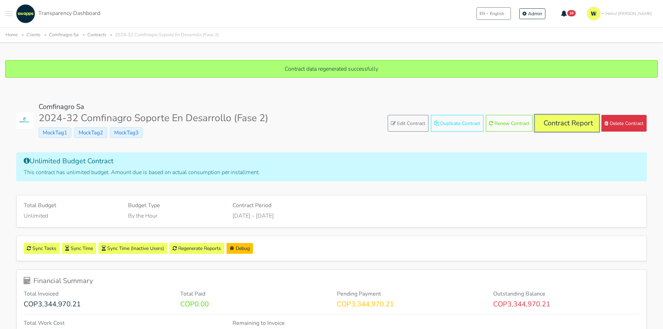
click at [554, 124] on link "Contract Report" at bounding box center [567, 123] width 64 height 17
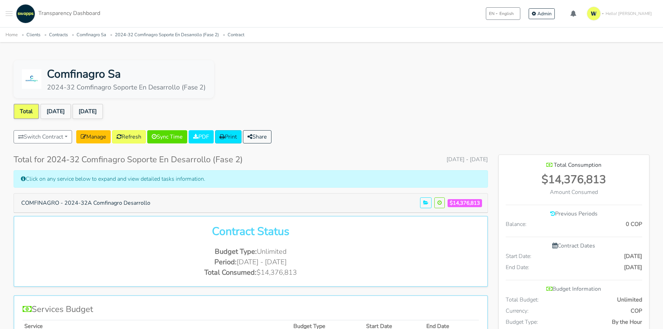
scroll to position [378, 151]
click at [91, 114] on link "[DATE]" at bounding box center [87, 111] width 31 height 15
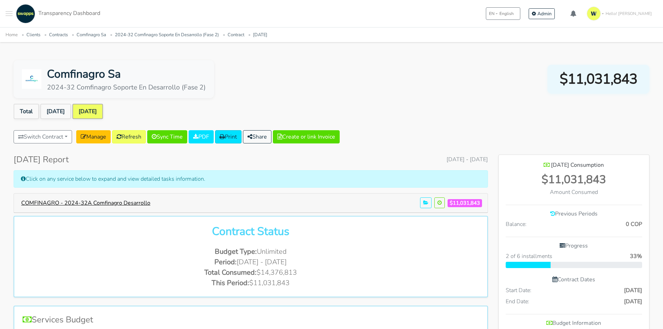
scroll to position [412, 151]
click at [131, 203] on button "COMFINAGRO - 2024-32A Comfinagro Desarrollo" at bounding box center [86, 202] width 138 height 13
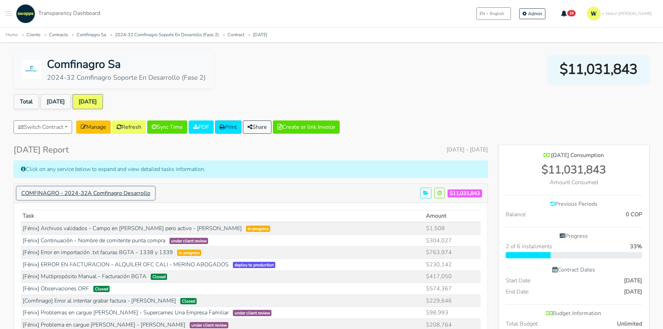
scroll to position [0, 0]
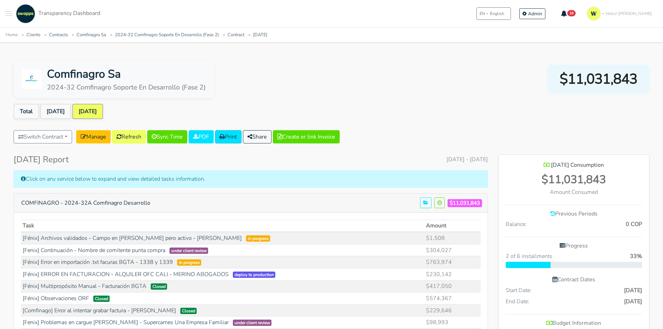
click at [9, 11] on button "Toggle navigation menu" at bounding box center [9, 13] width 7 height 19
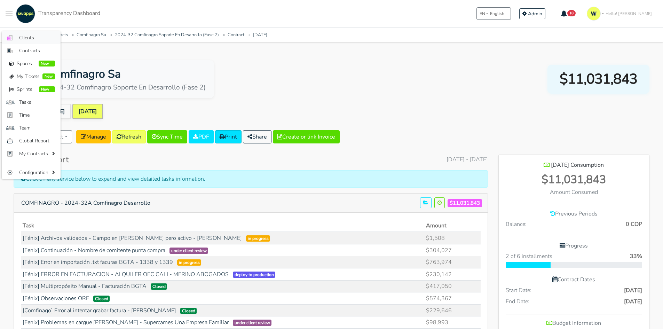
click at [17, 34] on link ".cls-1 { fill: #F15CFF; } .cls-2 { fill: #9a9a9a; } Clients" at bounding box center [31, 37] width 59 height 13
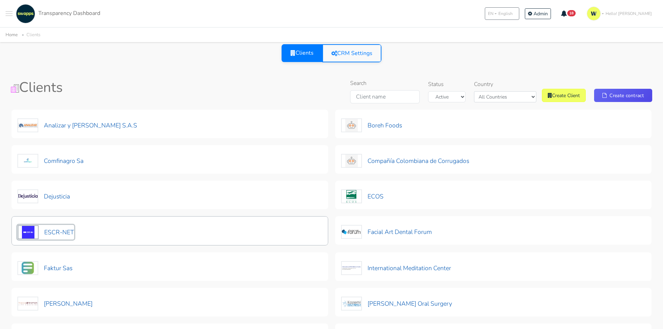
click at [52, 228] on button "ESCR-NET" at bounding box center [45, 232] width 57 height 15
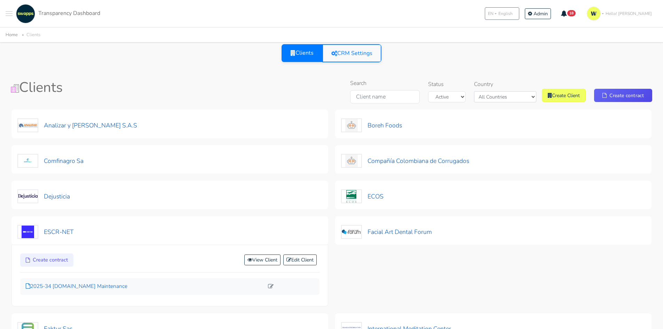
click at [59, 284] on p "2025-34 escr-net.org Maintenance" at bounding box center [145, 286] width 238 height 8
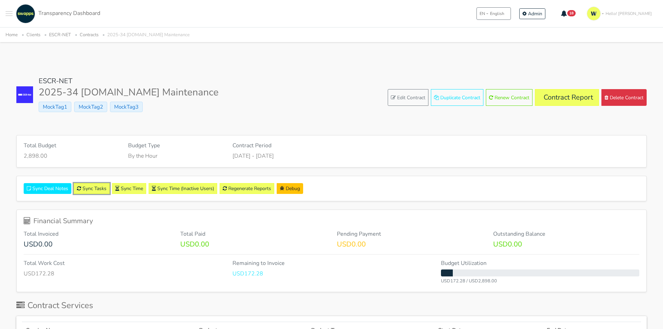
click at [99, 187] on link "Sync Tasks" at bounding box center [92, 188] width 36 height 11
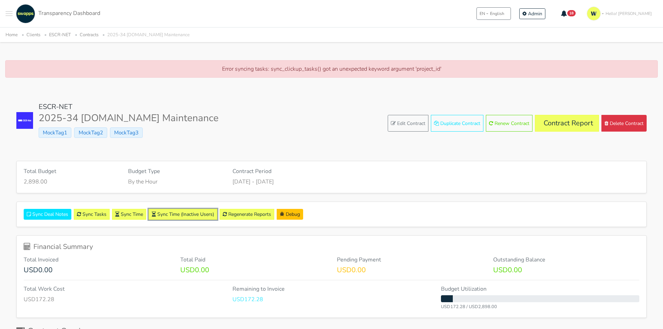
drag, startPoint x: 176, startPoint y: 214, endPoint x: 169, endPoint y: 216, distance: 7.5
click at [176, 214] on button "Sync Time (Inactive Users)" at bounding box center [183, 214] width 69 height 11
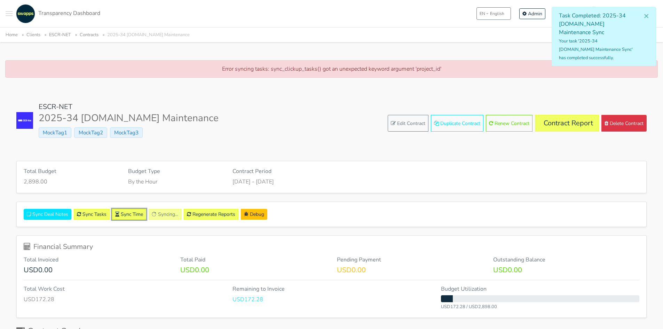
click at [131, 215] on link "Sync Time" at bounding box center [129, 214] width 34 height 11
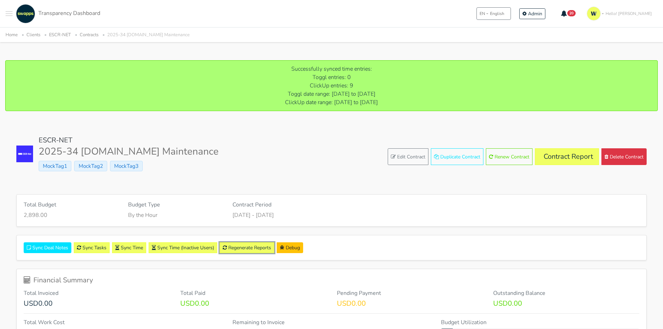
click at [235, 247] on link "Regenerate Reports" at bounding box center [247, 247] width 55 height 11
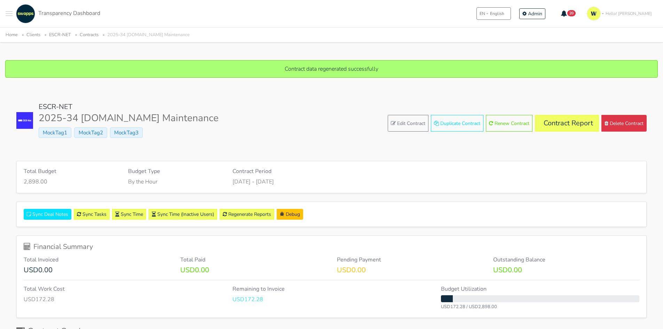
click at [579, 116] on div "ESCR-NET 2025-34 [DOMAIN_NAME] Maintenance MockTag1 MockTag2 MockTag3 Edit Cont…" at bounding box center [331, 123] width 631 height 41
click at [577, 124] on link "Contract Report" at bounding box center [567, 123] width 64 height 17
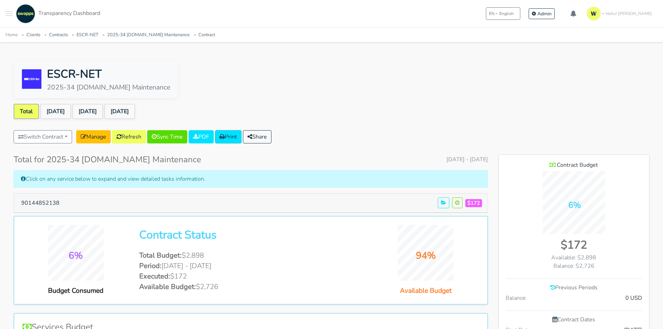
scroll to position [452, 151]
click at [102, 106] on link "[DATE]" at bounding box center [87, 111] width 31 height 15
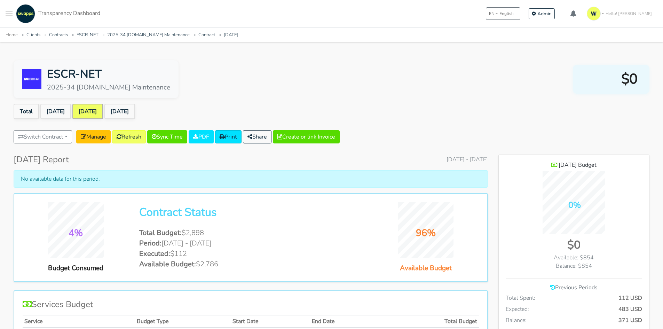
scroll to position [508, 151]
click at [24, 110] on link "Total" at bounding box center [26, 111] width 25 height 15
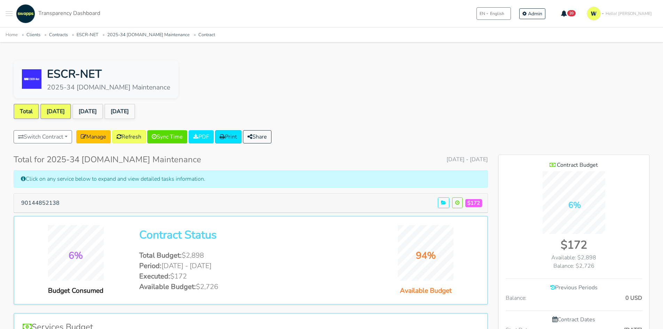
click at [59, 109] on link "Jul 2025" at bounding box center [55, 111] width 31 height 15
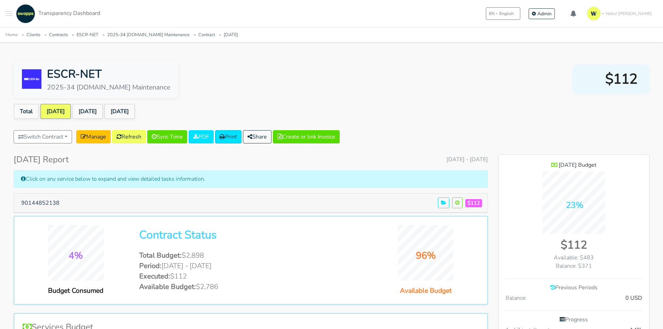
scroll to position [485, 151]
click at [101, 136] on link "Manage" at bounding box center [93, 136] width 34 height 13
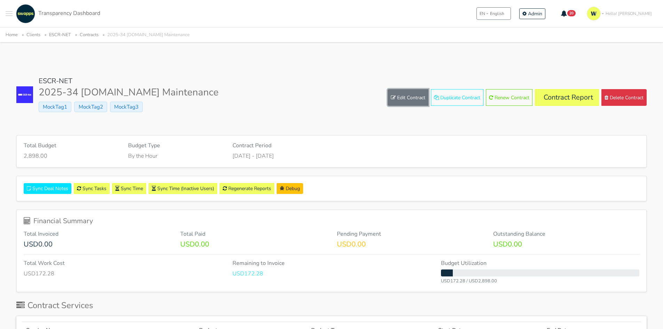
click at [406, 94] on link "Edit Contract" at bounding box center [408, 97] width 41 height 17
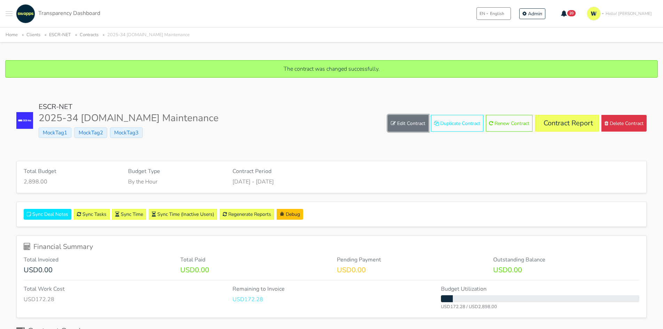
click at [403, 123] on link "Edit Contract" at bounding box center [408, 123] width 41 height 17
click at [263, 207] on div "Sync Deal Notes Sync Tasks Sync Time Sync Time (Inactive Users) Regenerate Repo…" at bounding box center [332, 214] width 630 height 25
click at [257, 213] on link "Regenerate Reports" at bounding box center [247, 214] width 55 height 11
click at [576, 127] on link "Contract Report" at bounding box center [567, 123] width 64 height 17
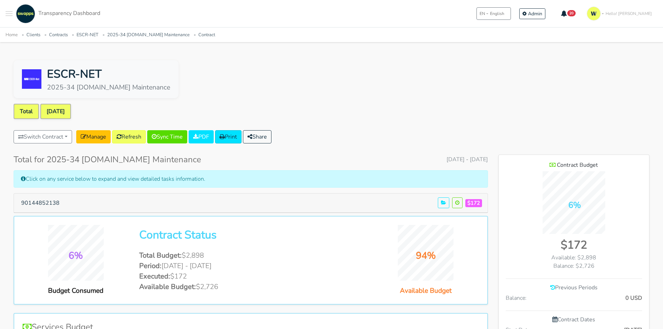
click at [59, 111] on link "[DATE]" at bounding box center [55, 111] width 31 height 15
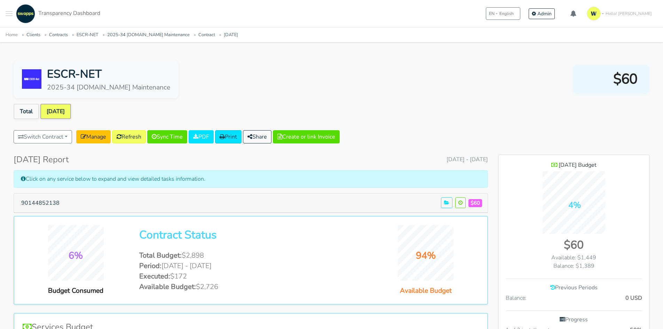
scroll to position [485, 151]
click at [38, 201] on button "90144852138" at bounding box center [40, 202] width 47 height 13
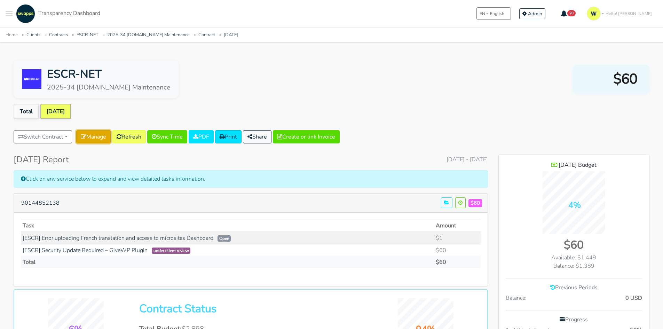
click at [96, 139] on link "Manage" at bounding box center [93, 136] width 34 height 13
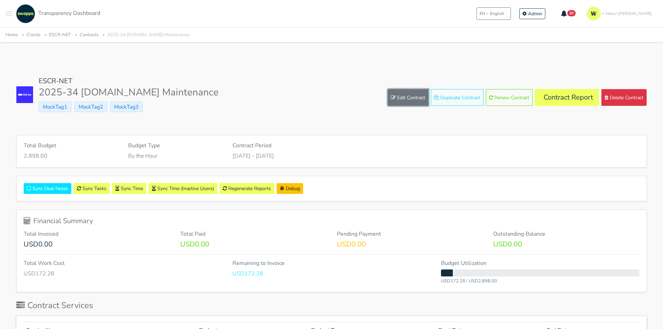
click at [415, 96] on link "Edit Contract" at bounding box center [408, 97] width 41 height 17
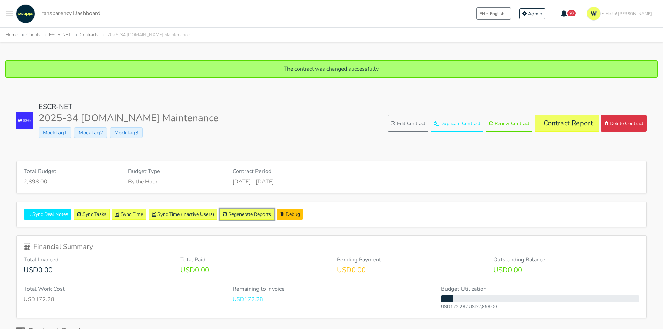
click at [243, 212] on link "Regenerate Reports" at bounding box center [247, 214] width 55 height 11
click at [557, 126] on link "Contract Report" at bounding box center [567, 123] width 64 height 17
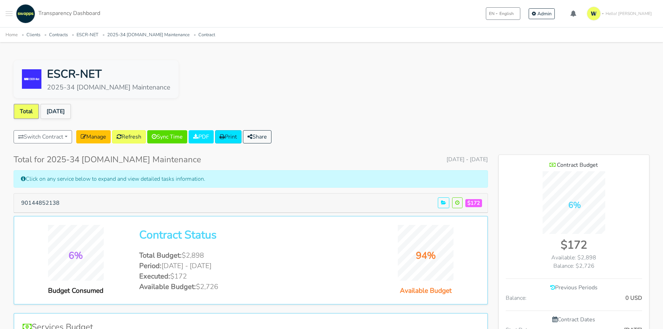
scroll to position [452, 151]
click at [56, 112] on link "[DATE]" at bounding box center [55, 111] width 31 height 15
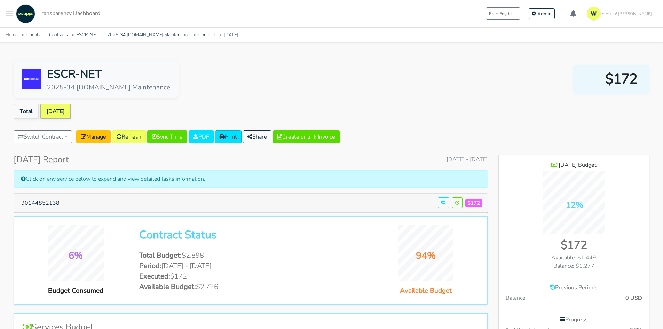
scroll to position [485, 151]
click at [45, 207] on button "90144852138" at bounding box center [40, 202] width 47 height 13
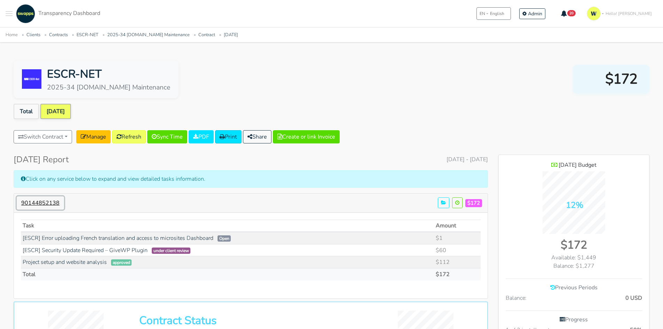
click at [45, 204] on button "90144852138" at bounding box center [40, 202] width 47 height 13
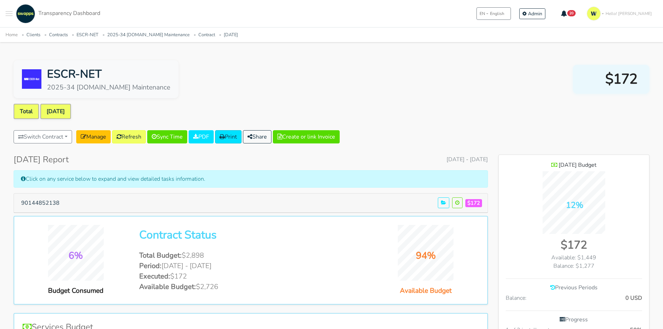
click at [22, 112] on link "Total" at bounding box center [26, 111] width 25 height 15
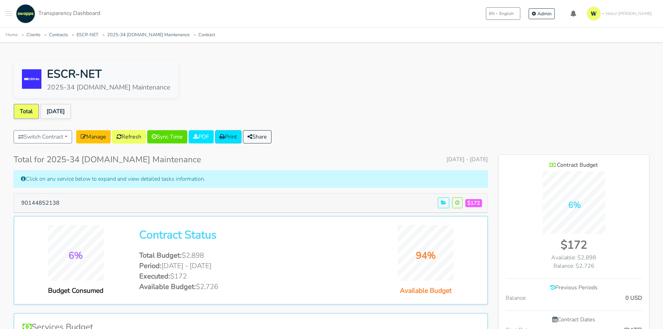
scroll to position [452, 151]
click at [44, 205] on button "90144852138" at bounding box center [40, 202] width 47 height 13
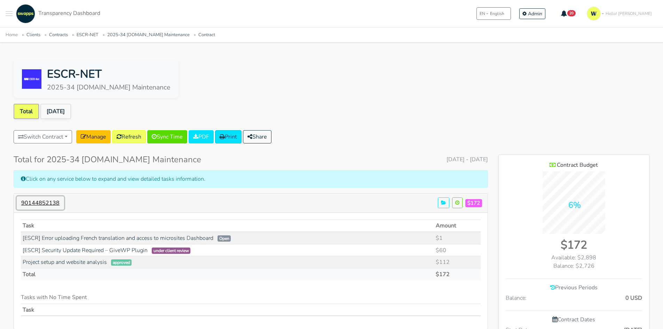
scroll to position [500, 151]
drag, startPoint x: 59, startPoint y: 112, endPoint x: 20, endPoint y: 111, distance: 38.7
click at [58, 113] on link "[DATE]" at bounding box center [55, 111] width 31 height 15
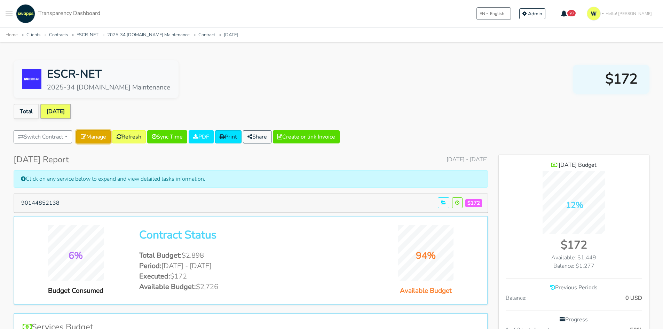
click at [100, 137] on link "Manage" at bounding box center [93, 136] width 34 height 13
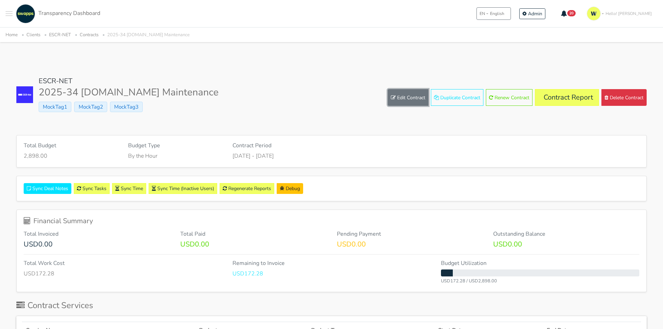
click at [405, 99] on link "Edit Contract" at bounding box center [408, 97] width 41 height 17
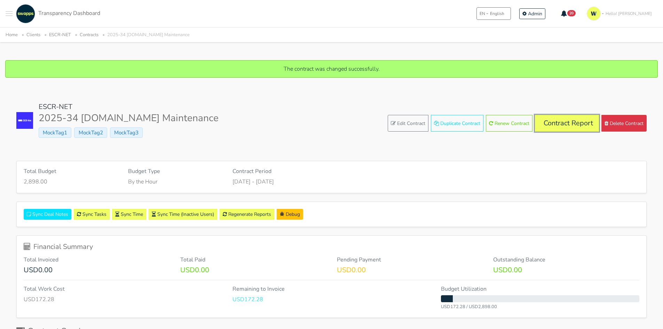
click at [565, 116] on link "Contract Report" at bounding box center [567, 123] width 64 height 17
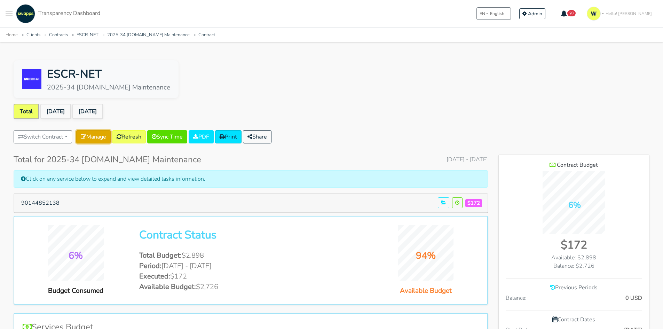
click at [103, 134] on link "Manage" at bounding box center [93, 136] width 34 height 13
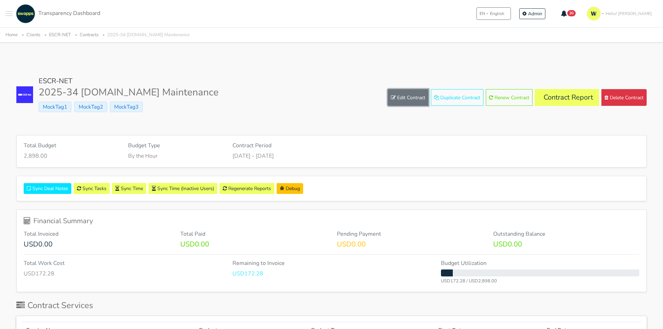
click at [409, 102] on link "Edit Contract" at bounding box center [408, 97] width 41 height 17
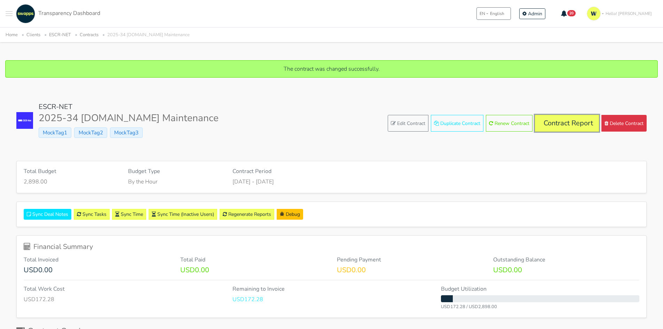
click at [570, 124] on link "Contract Report" at bounding box center [567, 123] width 64 height 17
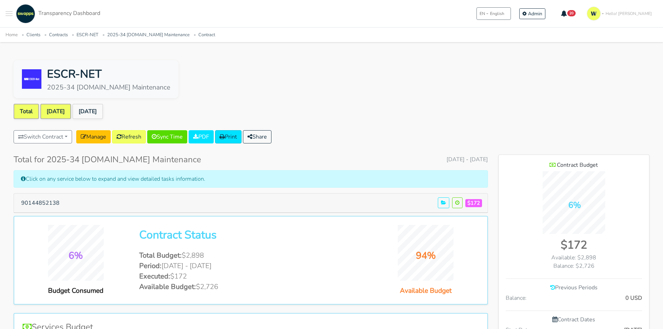
click at [48, 107] on link "[DATE]" at bounding box center [55, 111] width 31 height 15
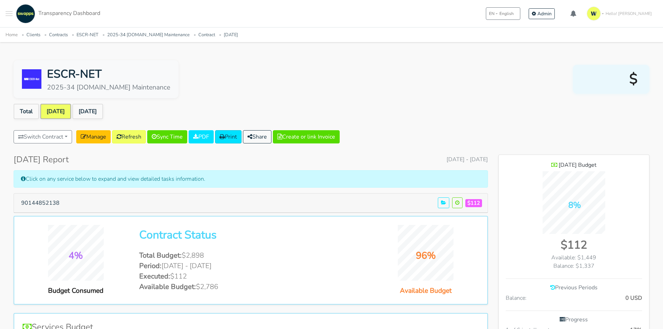
scroll to position [485, 151]
click at [94, 111] on link "[DATE]" at bounding box center [87, 111] width 31 height 15
click at [63, 110] on link "[DATE]" at bounding box center [55, 111] width 31 height 15
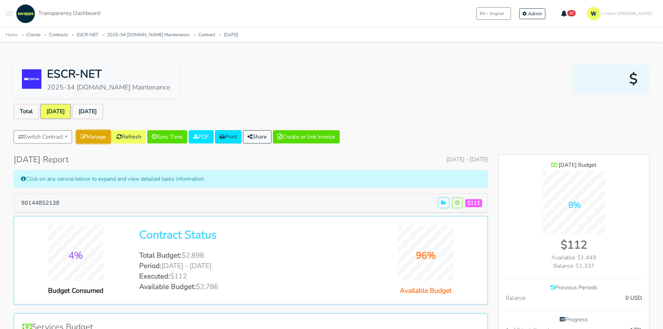
click at [98, 135] on link "Manage" at bounding box center [93, 136] width 34 height 13
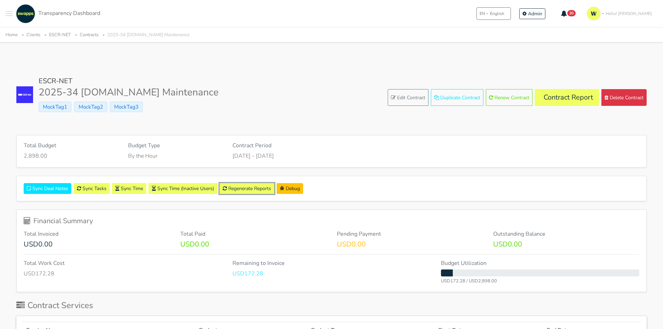
click at [249, 191] on link "Regenerate Reports" at bounding box center [247, 188] width 55 height 11
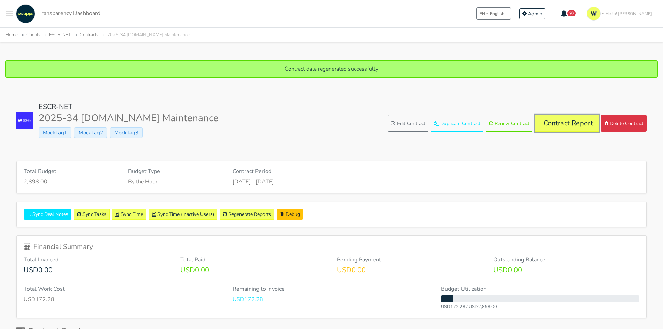
click at [576, 123] on link "Contract Report" at bounding box center [567, 123] width 64 height 17
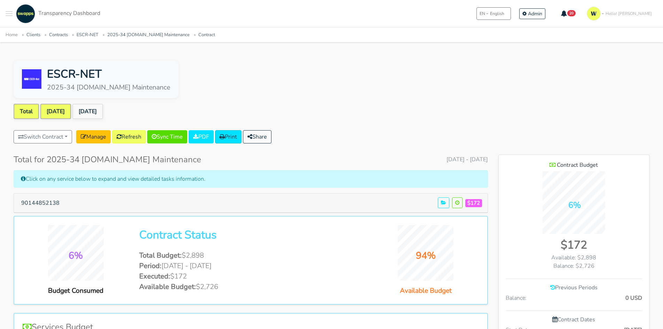
click at [59, 111] on link "[DATE]" at bounding box center [55, 111] width 31 height 15
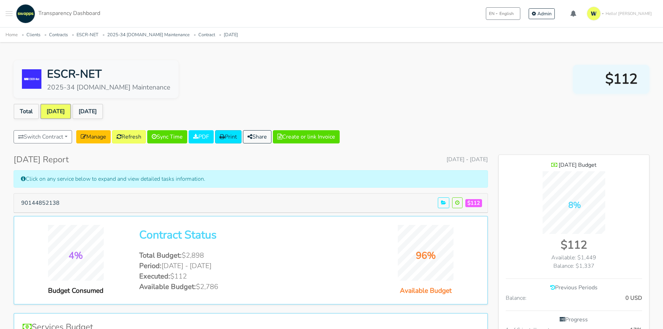
scroll to position [485, 151]
click at [106, 140] on link "Manage" at bounding box center [93, 136] width 34 height 13
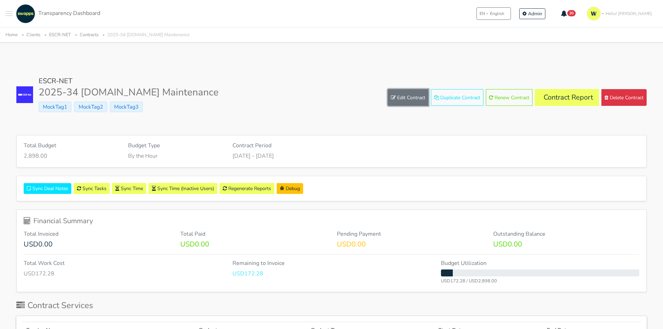
click at [399, 96] on link "Edit Contract" at bounding box center [408, 97] width 41 height 17
click at [226, 188] on icon at bounding box center [225, 188] width 4 height 5
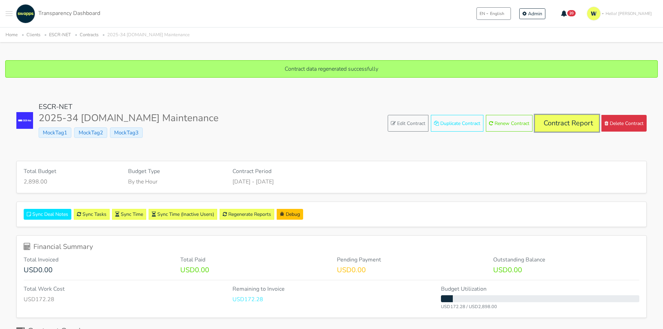
click at [561, 124] on link "Contract Report" at bounding box center [567, 123] width 64 height 17
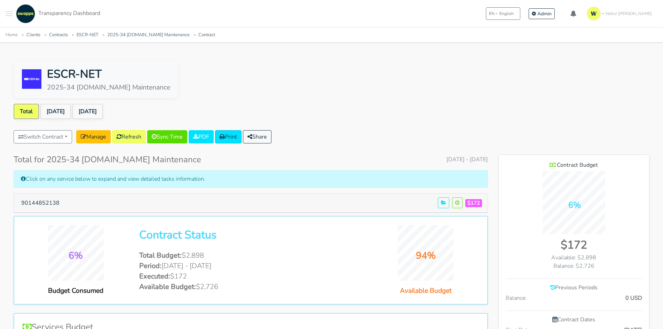
scroll to position [452, 151]
click at [55, 109] on link "Jul 2025" at bounding box center [55, 111] width 31 height 15
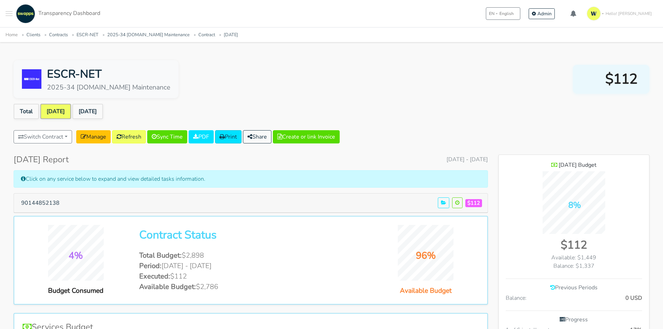
scroll to position [485, 151]
click at [102, 108] on link "Aug 2025" at bounding box center [87, 111] width 31 height 15
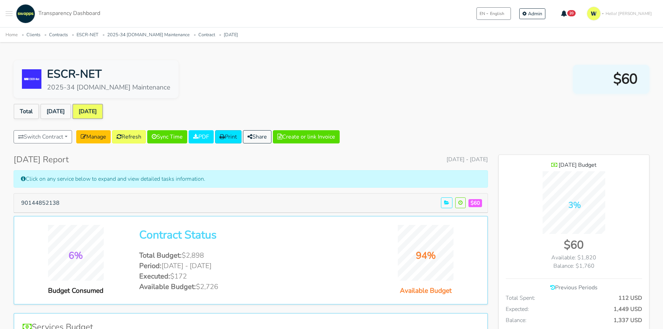
click at [8, 16] on span "Toggle navigation menu" at bounding box center [9, 15] width 7 height 1
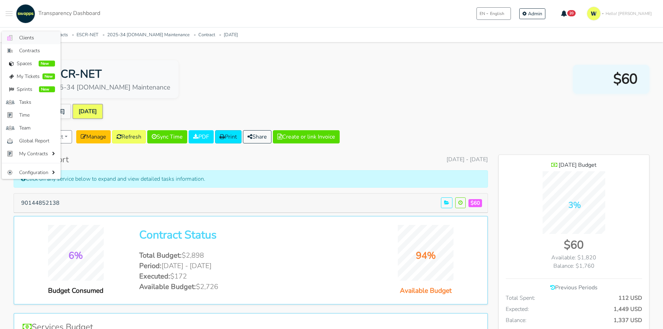
click at [22, 37] on span "Clients" at bounding box center [37, 37] width 36 height 7
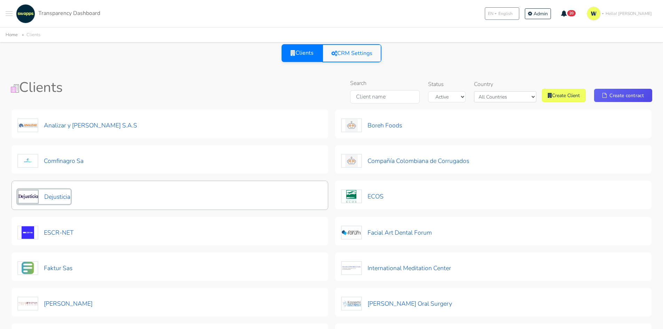
click at [60, 195] on button "Dejusticia" at bounding box center [43, 196] width 53 height 15
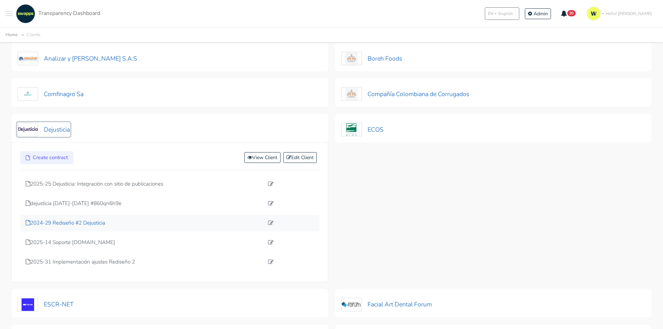
scroll to position [70, 0]
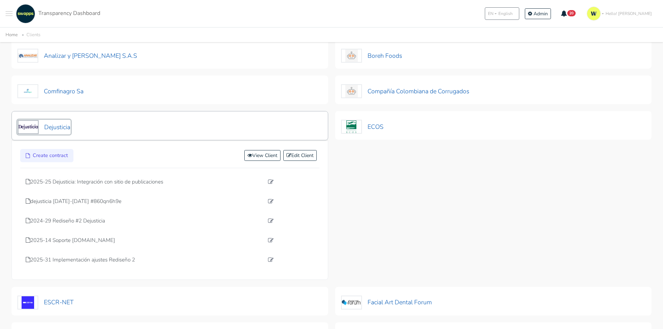
click at [56, 132] on button "Dejusticia" at bounding box center [43, 127] width 53 height 15
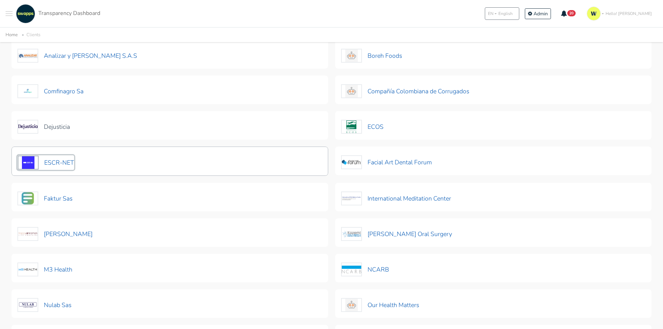
click at [66, 160] on button "ESCR-NET" at bounding box center [45, 162] width 57 height 15
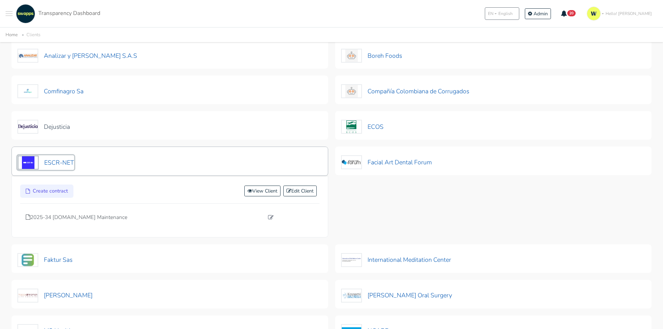
click at [64, 162] on button "ESCR-NET" at bounding box center [45, 162] width 57 height 15
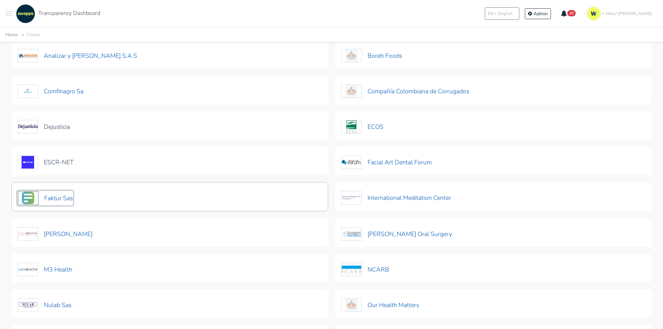
click at [59, 196] on button "Faktur Sas" at bounding box center [45, 198] width 56 height 15
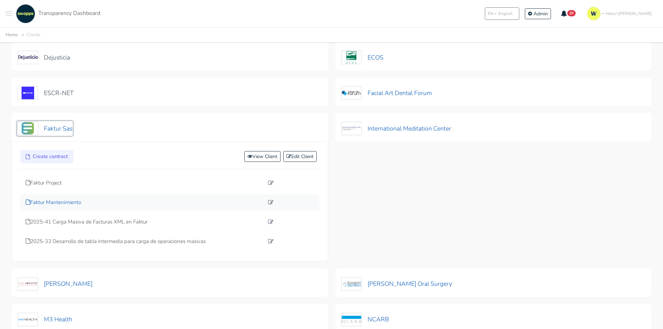
scroll to position [139, 0]
click at [102, 221] on p "2025-41 Carga Masiva de Facturas XML en Faktur" at bounding box center [145, 222] width 238 height 8
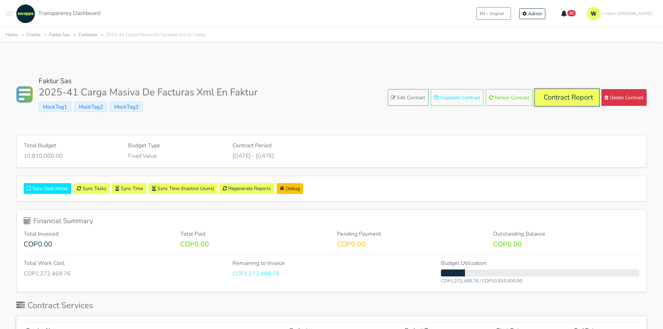
click at [559, 96] on link "Contract Report" at bounding box center [567, 97] width 64 height 17
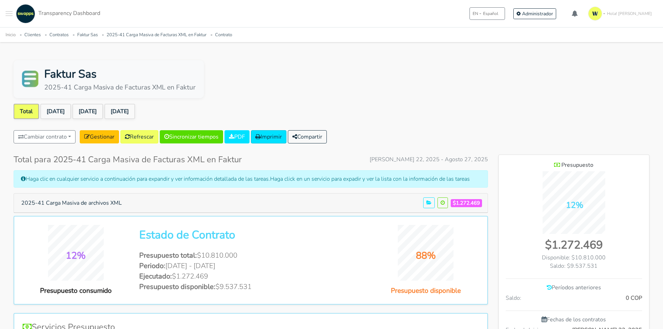
scroll to position [452, 151]
click at [61, 113] on link "[DATE]" at bounding box center [55, 111] width 31 height 15
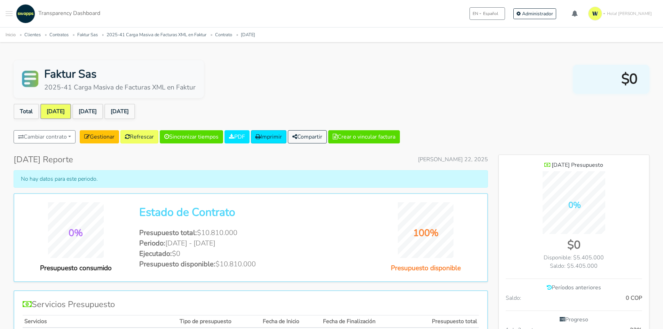
scroll to position [485, 151]
click at [87, 110] on link "[DATE]" at bounding box center [87, 111] width 31 height 15
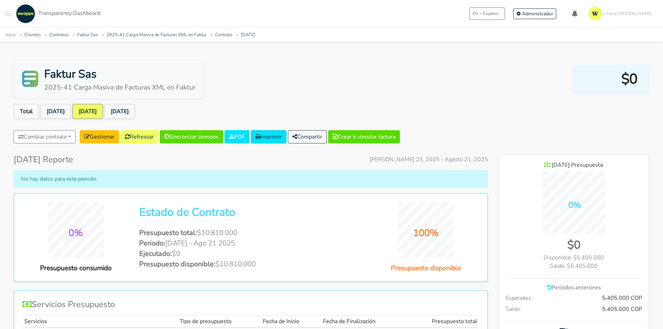
scroll to position [497, 151]
click at [135, 113] on link "[DATE]" at bounding box center [119, 111] width 31 height 15
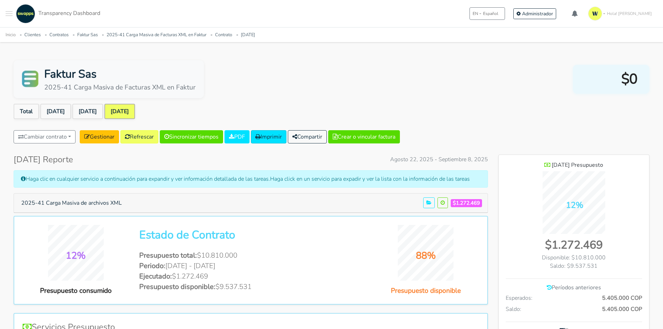
scroll to position [497, 151]
click at [106, 200] on button "2025-41 Carga Masiva de archivos XML" at bounding box center [72, 202] width 110 height 13
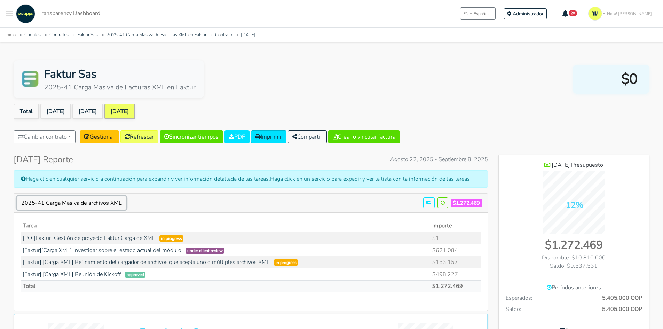
scroll to position [506, 151]
click at [22, 112] on link "Total" at bounding box center [26, 111] width 25 height 15
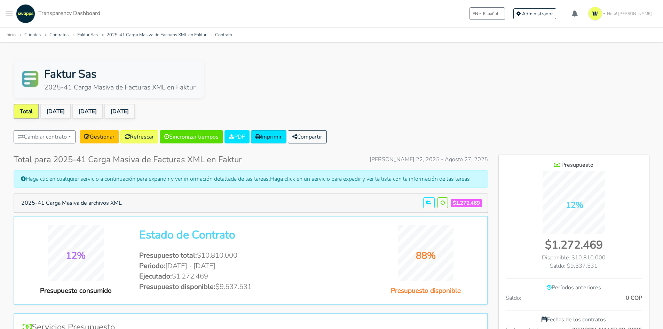
scroll to position [452, 151]
click at [9, 18] on button "Toggle navigation menu" at bounding box center [9, 13] width 7 height 19
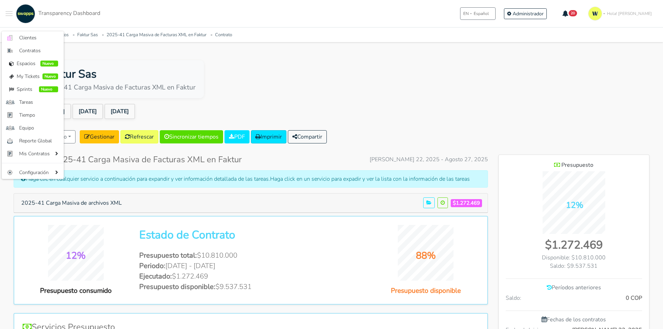
click at [554, 85] on div "Faktur Sas 2025-41 Carga Masiva de Facturas XML en Faktur" at bounding box center [332, 79] width 636 height 38
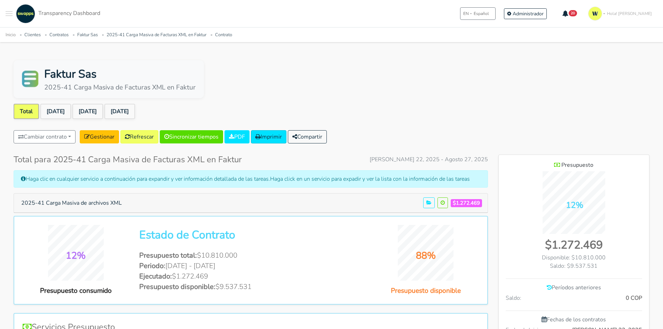
click at [12, 13] on button "Toggle navigation menu" at bounding box center [9, 13] width 7 height 19
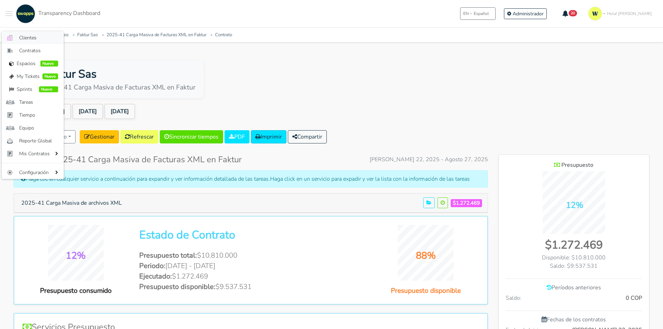
click at [37, 36] on span "Clientes" at bounding box center [38, 37] width 39 height 7
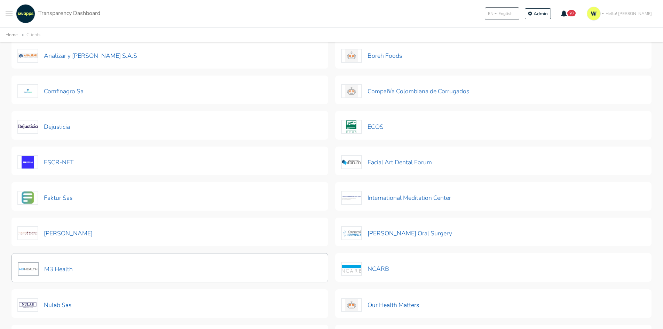
scroll to position [104, 0]
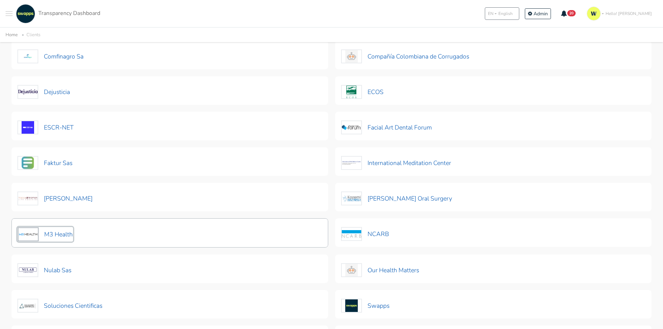
click at [61, 235] on button "M3 Health" at bounding box center [45, 234] width 56 height 15
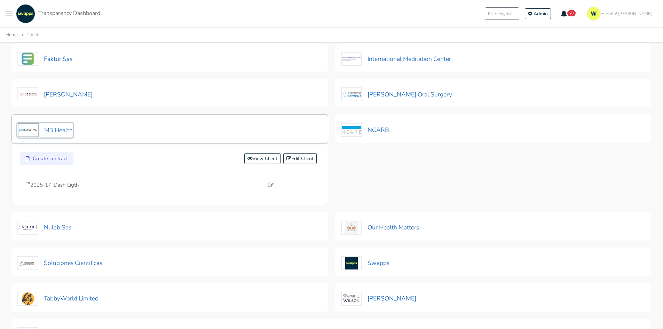
scroll to position [209, 0]
click at [64, 185] on p "2025-17 iDash Ligth" at bounding box center [145, 184] width 238 height 8
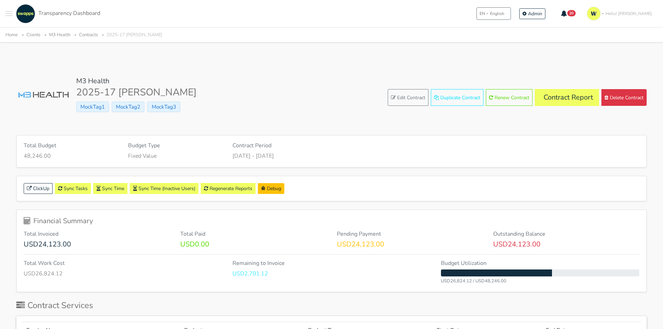
click at [12, 17] on button "Toggle navigation menu" at bounding box center [9, 13] width 7 height 19
click at [20, 37] on span "Clients" at bounding box center [37, 37] width 36 height 7
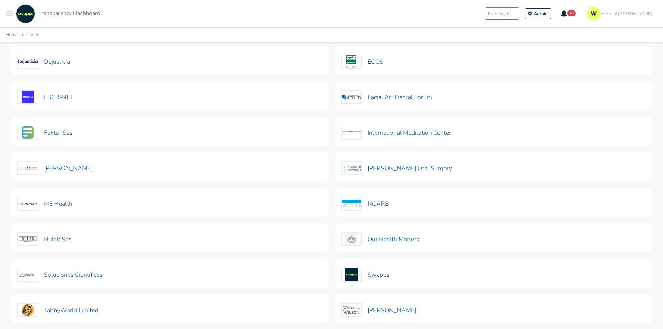
scroll to position [134, 0]
click at [66, 204] on button "M3 Health" at bounding box center [45, 204] width 56 height 15
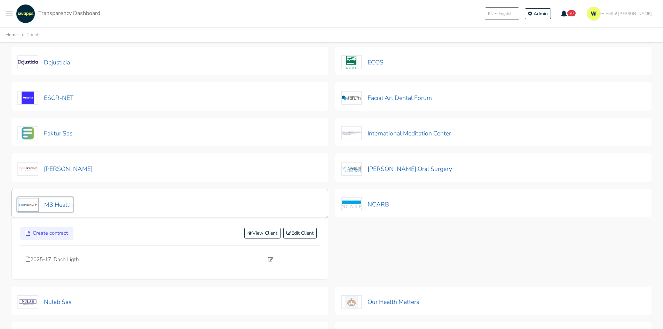
click at [66, 204] on button "M3 Health" at bounding box center [45, 204] width 56 height 15
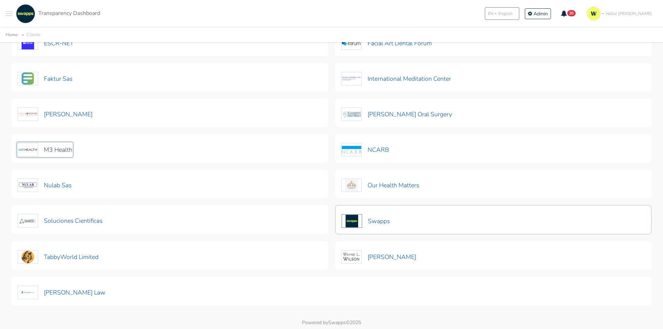
scroll to position [204, 0]
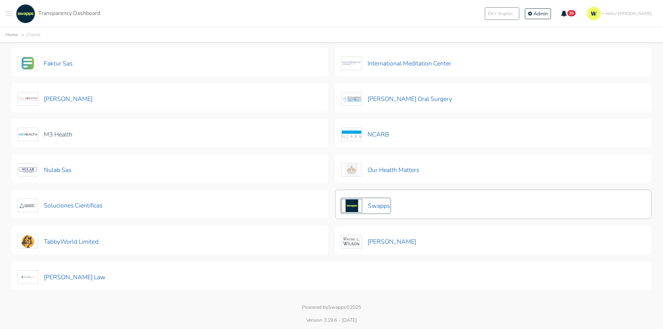
click at [376, 209] on button "Swapps" at bounding box center [365, 206] width 49 height 15
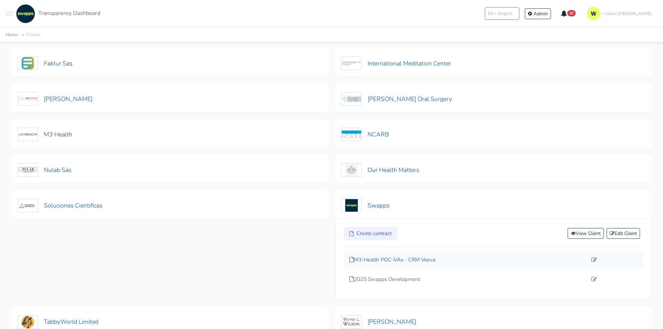
click at [402, 263] on p "M3-Health POC iVAs - CRM Veeva" at bounding box center [469, 260] width 238 height 8
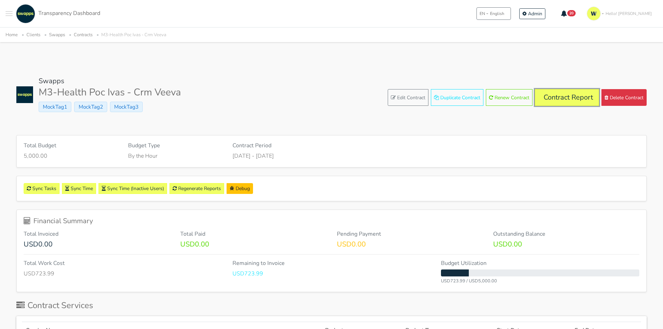
click at [558, 93] on link "Contract Report" at bounding box center [567, 97] width 64 height 17
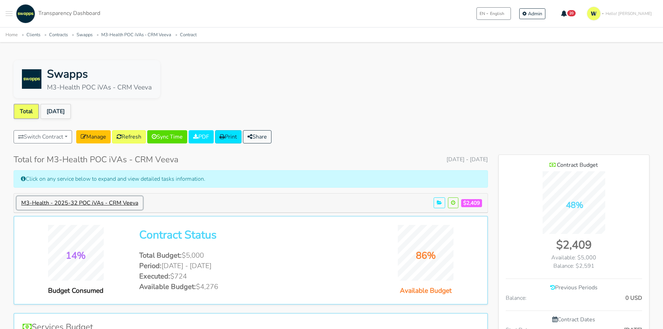
click at [123, 202] on button "M3-Health - 2025-32 POC iVAs - CRM Veeva" at bounding box center [80, 202] width 126 height 13
